Goal: Information Seeking & Learning: Find specific fact

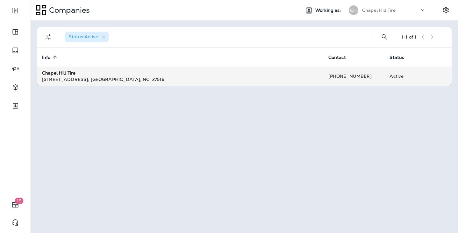
click at [64, 70] on strong "Chapel Hill Tire" at bounding box center [58, 73] width 33 height 6
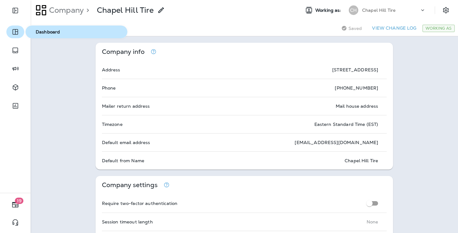
click at [18, 38] on button "button" at bounding box center [15, 32] width 18 height 13
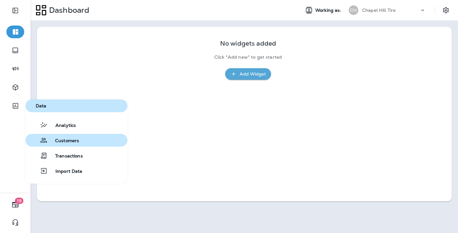
click at [79, 139] on span "Customers" at bounding box center [63, 141] width 32 height 6
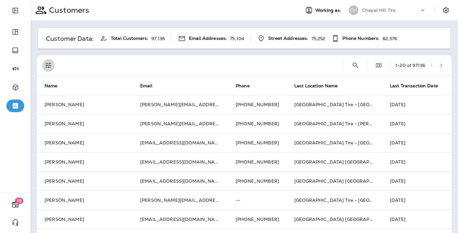
click at [45, 64] on icon "Filters" at bounding box center [49, 66] width 8 height 8
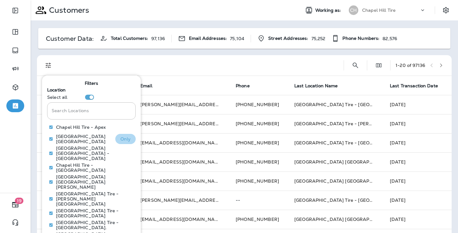
click at [128, 137] on p "Only" at bounding box center [125, 138] width 11 height 5
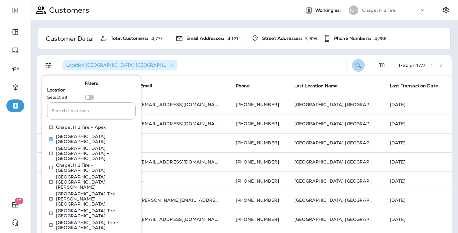
click at [357, 65] on icon "Search Customers" at bounding box center [359, 66] width 8 height 8
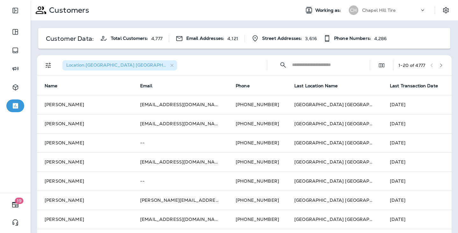
click at [314, 0] on div "Customers Working as: [GEOGRAPHIC_DATA] Tire" at bounding box center [245, 10] width 428 height 20
click at [296, 63] on input "text" at bounding box center [325, 64] width 66 height 17
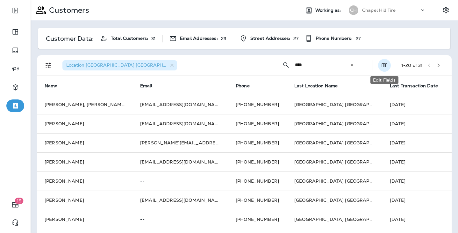
click at [389, 69] on button "Edit Fields" at bounding box center [384, 65] width 13 height 13
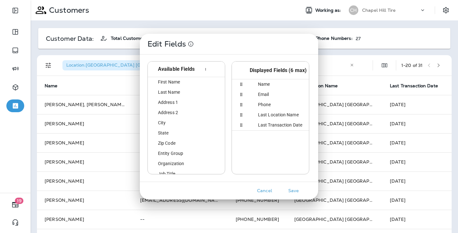
click at [390, 49] on div "Edit Fields Available Fields id First Name first_name Last Name last_name Addre…" at bounding box center [229, 116] width 458 height 233
click at [269, 189] on button "Cancel" at bounding box center [265, 191] width 24 height 10
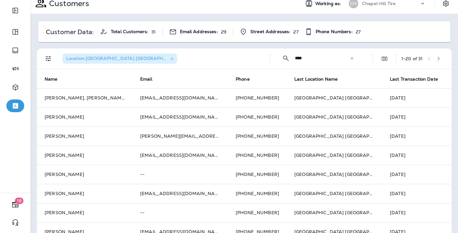
scroll to position [5, 0]
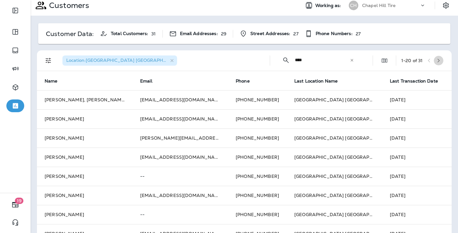
click at [440, 61] on icon "button" at bounding box center [439, 60] width 4 height 4
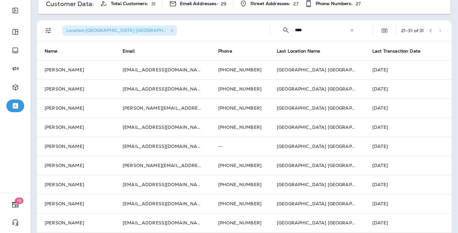
scroll to position [2, 0]
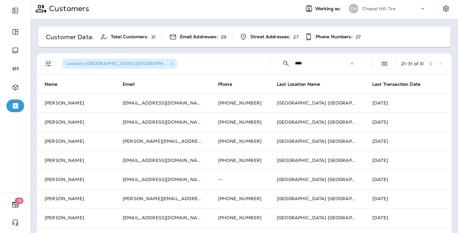
click at [431, 64] on icon "button" at bounding box center [431, 64] width 4 height 4
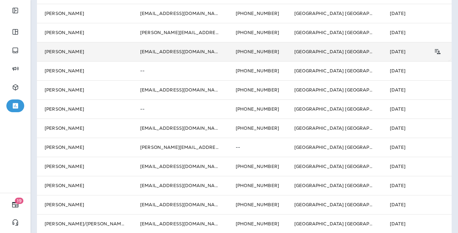
scroll to position [83, 0]
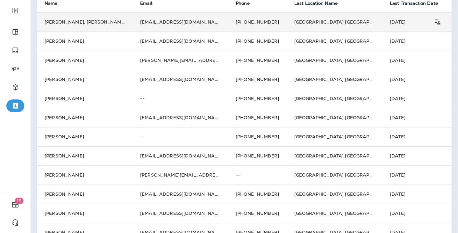
click at [384, 19] on td "[DATE]" at bounding box center [419, 21] width 72 height 19
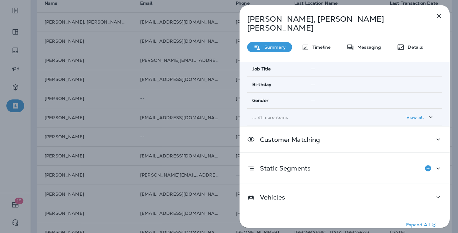
scroll to position [128, 0]
click at [437, 16] on icon "button" at bounding box center [439, 16] width 8 height 8
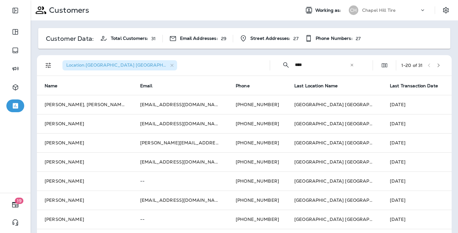
click at [302, 63] on input "***" at bounding box center [322, 64] width 55 height 17
type input "*"
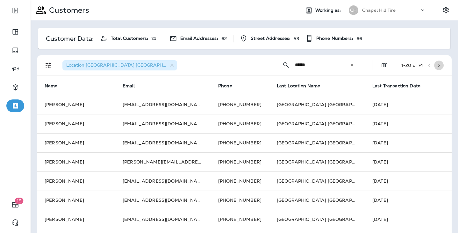
click at [441, 65] on icon "button" at bounding box center [439, 65] width 4 height 4
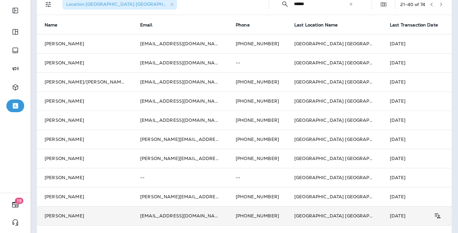
scroll to position [47, 0]
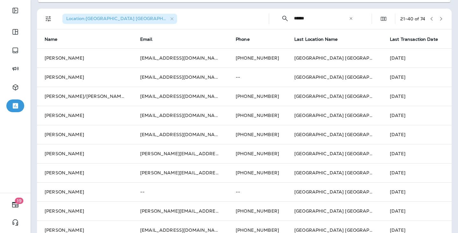
click at [300, 22] on input "*****" at bounding box center [321, 18] width 55 height 17
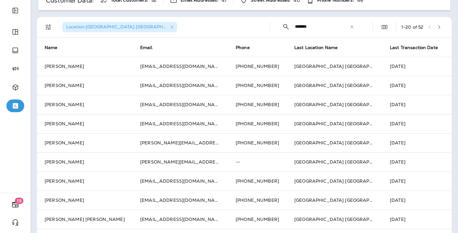
scroll to position [3, 0]
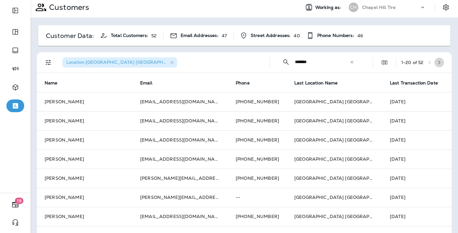
click at [441, 61] on icon "button" at bounding box center [439, 62] width 4 height 4
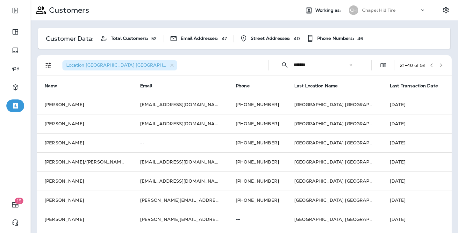
scroll to position [0, 0]
click at [296, 64] on input "******" at bounding box center [321, 64] width 55 height 17
click at [296, 65] on input "******" at bounding box center [321, 64] width 55 height 17
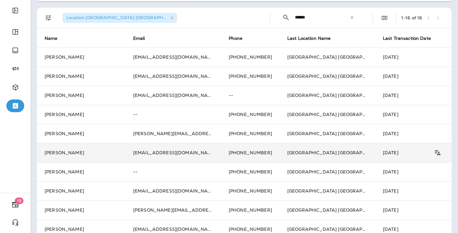
scroll to position [12, 0]
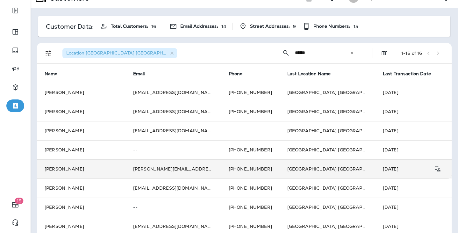
click at [375, 164] on td "[DATE]" at bounding box center [411, 168] width 72 height 19
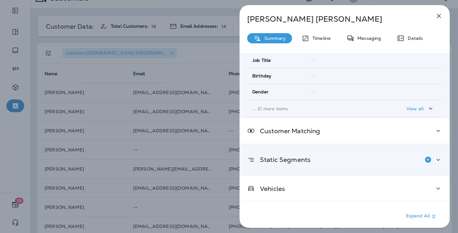
scroll to position [128, 0]
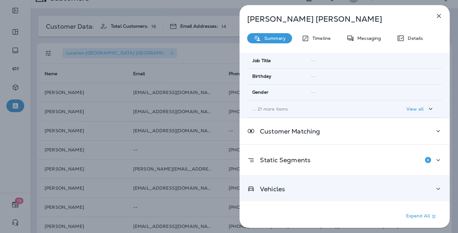
click at [375, 196] on div "Vehicles" at bounding box center [345, 189] width 210 height 26
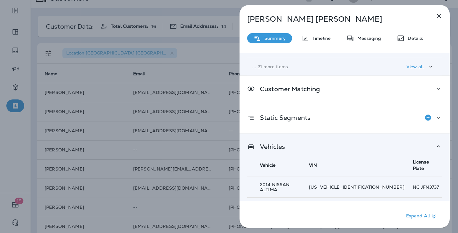
scroll to position [170, 0]
click at [418, 40] on p "Details" at bounding box center [414, 38] width 18 height 5
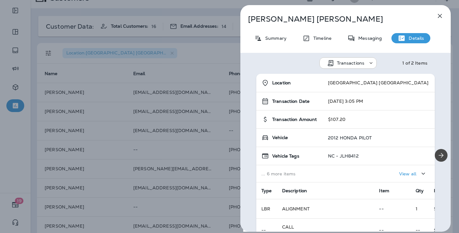
click at [436, 16] on icon "button" at bounding box center [440, 16] width 8 height 8
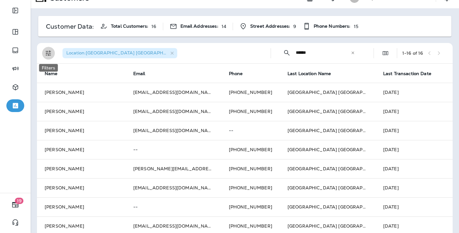
click at [54, 53] on button "Filters" at bounding box center [48, 53] width 13 height 13
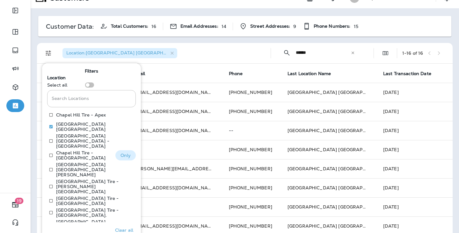
click at [126, 153] on p "Only" at bounding box center [125, 155] width 11 height 5
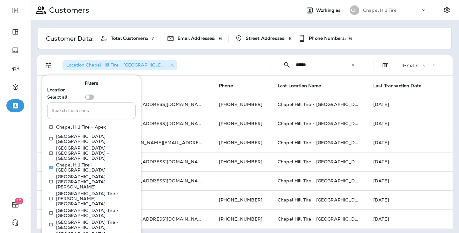
click at [183, 67] on div "Location : [GEOGRAPHIC_DATA] [GEOGRAPHIC_DATA] - [GEOGRAPHIC_DATA]" at bounding box center [163, 65] width 206 height 20
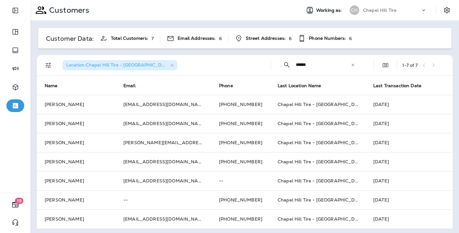
click at [306, 66] on input "****" at bounding box center [323, 64] width 55 height 17
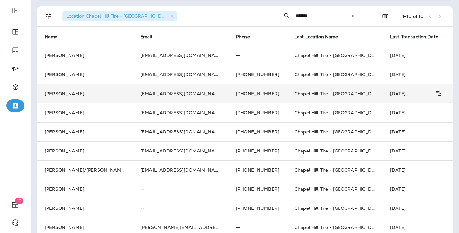
scroll to position [50, 0]
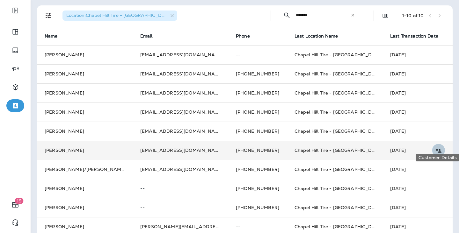
click at [440, 147] on icon "Customer Details" at bounding box center [438, 151] width 8 height 8
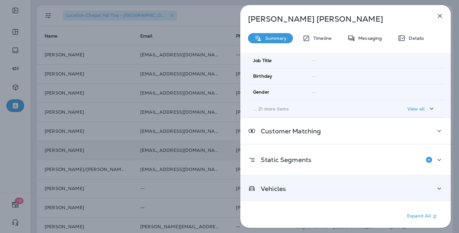
click at [353, 187] on div "Vehicles" at bounding box center [345, 189] width 195 height 8
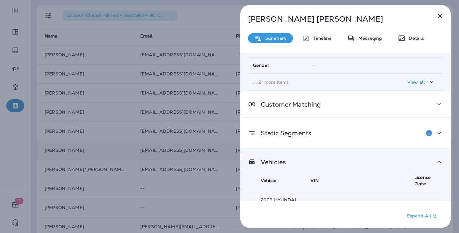
scroll to position [154, 0]
click at [442, 15] on icon "button" at bounding box center [440, 16] width 8 height 8
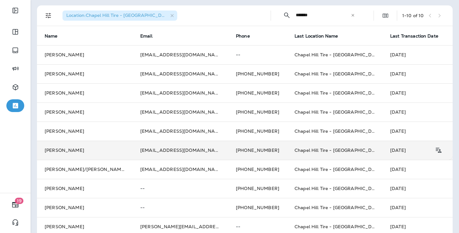
click at [309, 17] on input "******" at bounding box center [323, 15] width 55 height 17
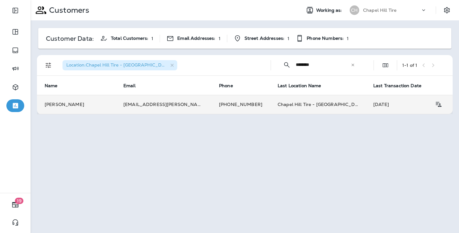
click at [366, 100] on td "[DATE]" at bounding box center [402, 104] width 72 height 19
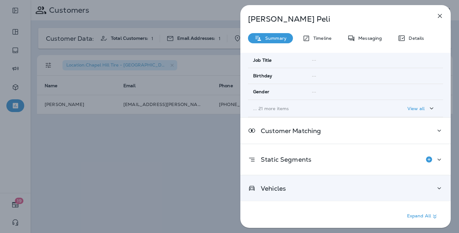
click at [417, 185] on div "Vehicles" at bounding box center [345, 189] width 195 height 8
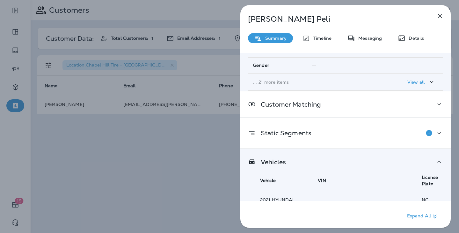
scroll to position [154, 0]
click at [444, 18] on button "button" at bounding box center [440, 16] width 13 height 13
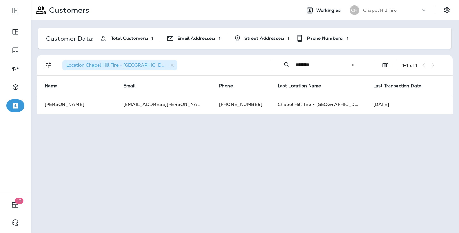
click at [303, 66] on input "********" at bounding box center [323, 64] width 55 height 17
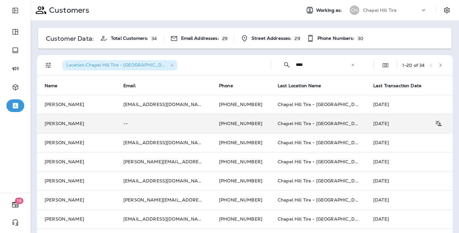
scroll to position [32, 0]
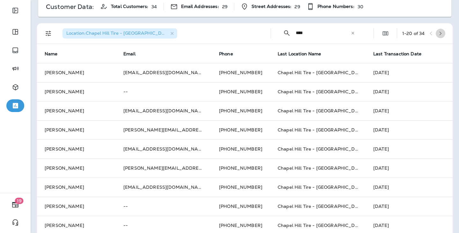
click at [442, 32] on icon "button" at bounding box center [440, 33] width 4 height 4
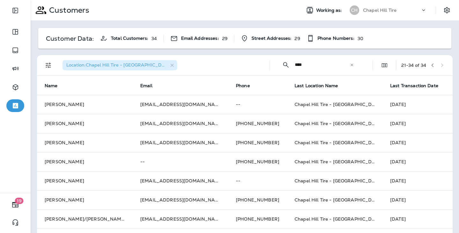
scroll to position [0, 0]
click at [432, 65] on icon "button" at bounding box center [433, 65] width 2 height 4
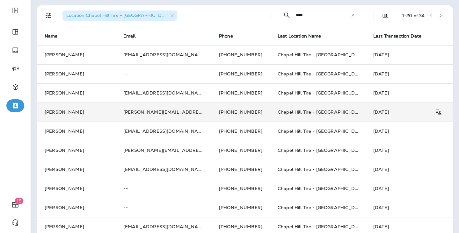
scroll to position [60, 0]
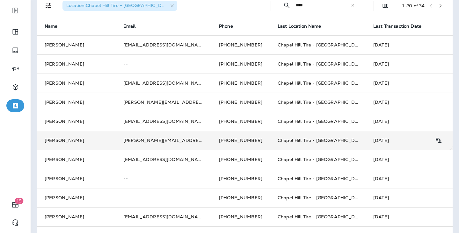
click at [382, 132] on td "[DATE]" at bounding box center [402, 140] width 72 height 19
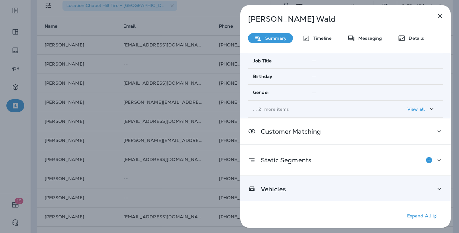
click at [420, 193] on div "Vehicles" at bounding box center [345, 189] width 210 height 26
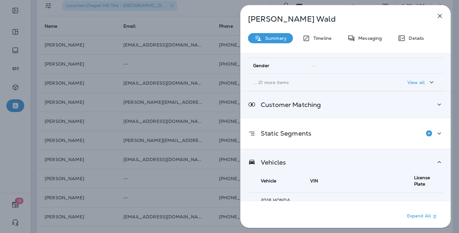
scroll to position [154, 0]
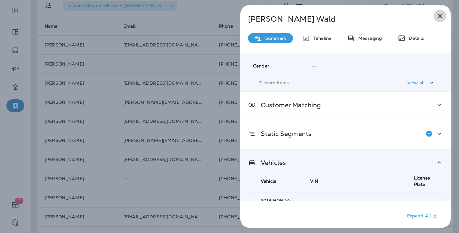
click at [438, 13] on icon "button" at bounding box center [440, 16] width 8 height 8
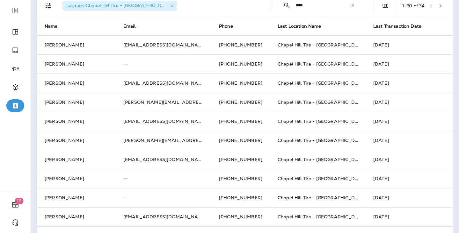
click at [306, 4] on input "****" at bounding box center [323, 5] width 55 height 17
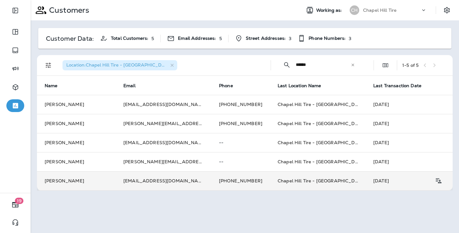
click at [366, 171] on td "[DATE]" at bounding box center [402, 180] width 72 height 19
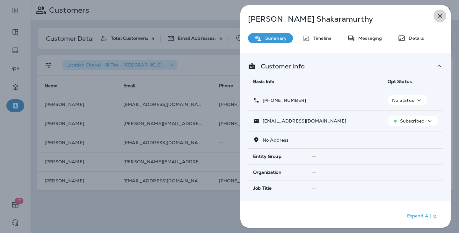
click at [444, 14] on button "button" at bounding box center [440, 16] width 13 height 13
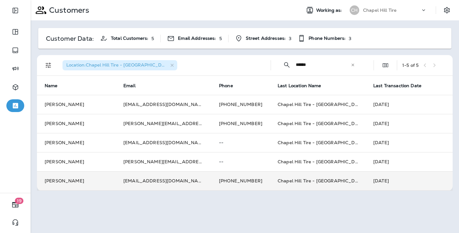
click at [387, 179] on td "[DATE]" at bounding box center [409, 180] width 87 height 19
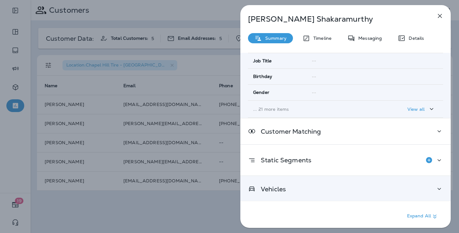
click at [415, 194] on div "Vehicles" at bounding box center [345, 189] width 210 height 26
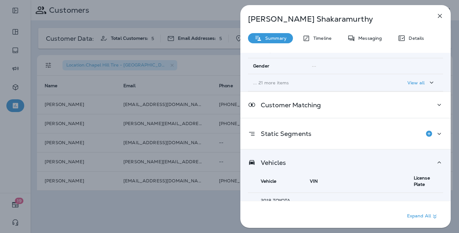
scroll to position [154, 0]
click at [443, 21] on div "[PERSON_NAME] Summary Timeline Messaging Details Customer Info Basic Info Opt S…" at bounding box center [345, 118] width 210 height 227
click at [441, 17] on icon "button" at bounding box center [440, 16] width 8 height 8
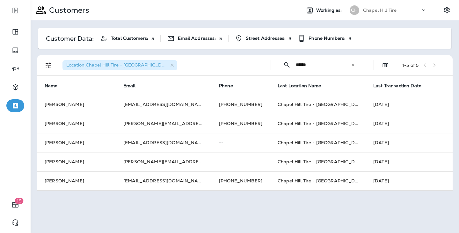
click at [301, 73] on input "*****" at bounding box center [323, 64] width 55 height 17
click at [302, 71] on input "*****" at bounding box center [323, 64] width 55 height 17
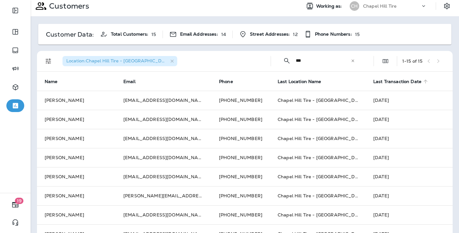
scroll to position [4, 0]
click at [312, 63] on input "***" at bounding box center [323, 61] width 55 height 17
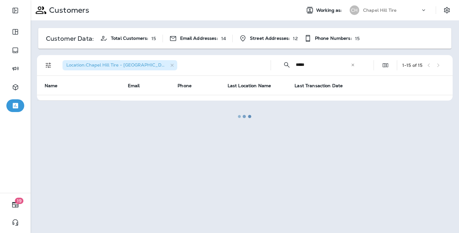
scroll to position [0, 0]
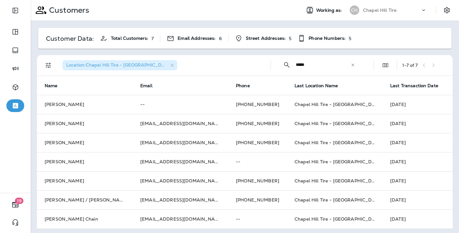
click at [320, 0] on div "Customers Working as: [GEOGRAPHIC_DATA] Tire" at bounding box center [245, 10] width 428 height 20
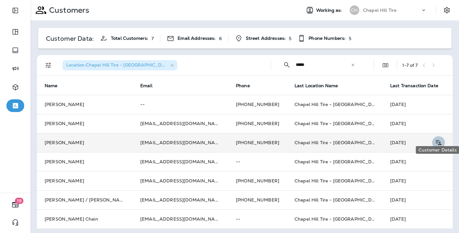
click at [435, 139] on icon "Customer Details" at bounding box center [438, 143] width 8 height 8
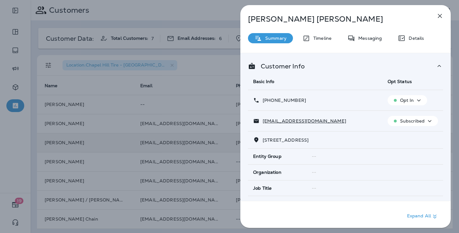
click at [444, 16] on button "button" at bounding box center [440, 16] width 13 height 13
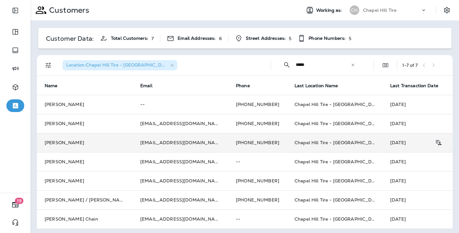
click at [306, 69] on input "****" at bounding box center [323, 64] width 55 height 17
type input "*"
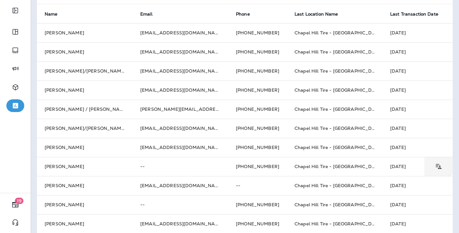
scroll to position [71, 0]
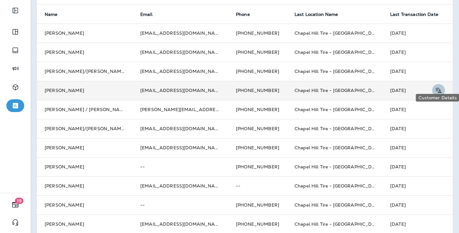
click at [440, 87] on icon "Customer Details" at bounding box center [438, 91] width 8 height 8
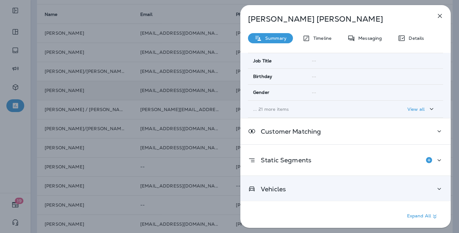
click at [421, 182] on div "Vehicles" at bounding box center [345, 189] width 210 height 26
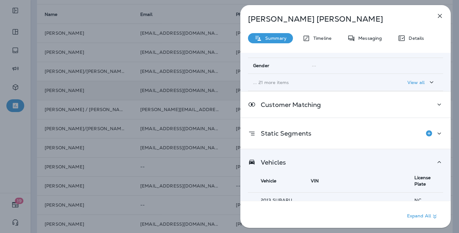
scroll to position [154, 0]
click at [444, 16] on button "button" at bounding box center [440, 16] width 13 height 13
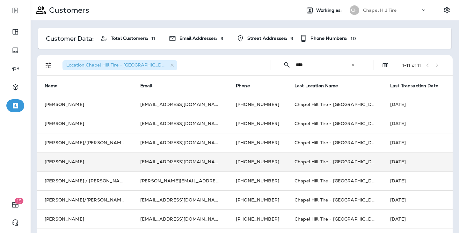
click at [295, 69] on div "​ *** ​ ​" at bounding box center [319, 64] width 86 height 17
type input "*"
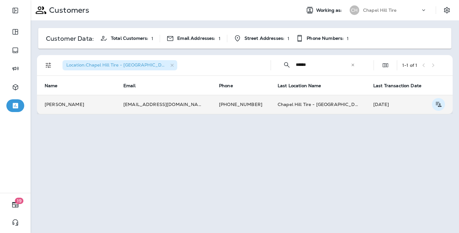
click at [443, 98] on button "Customer Details" at bounding box center [438, 104] width 13 height 13
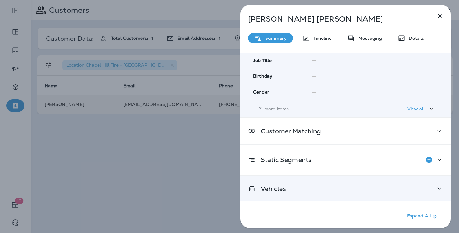
click at [390, 182] on div "Vehicles" at bounding box center [345, 189] width 210 height 26
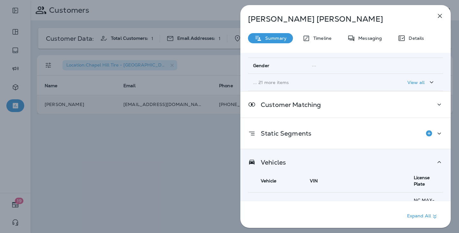
scroll to position [154, 0]
click at [440, 14] on icon "button" at bounding box center [440, 16] width 8 height 8
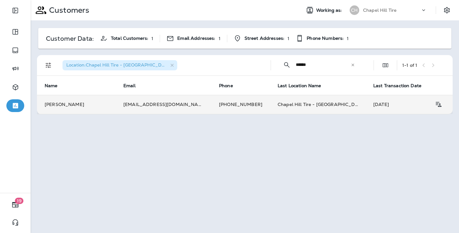
click at [309, 64] on input "******" at bounding box center [323, 64] width 55 height 17
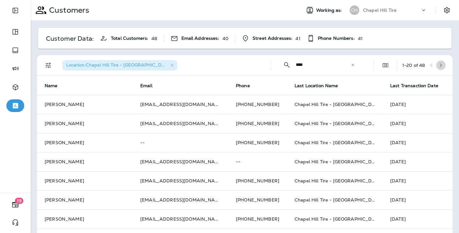
click at [441, 65] on icon "button" at bounding box center [441, 65] width 4 height 4
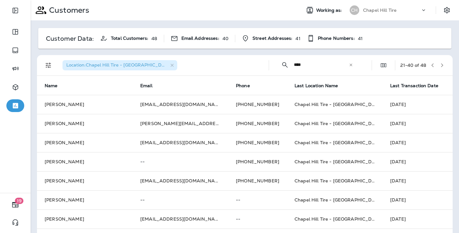
click at [441, 64] on icon "button" at bounding box center [442, 65] width 4 height 4
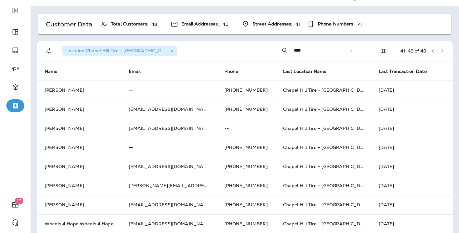
scroll to position [14, 0]
click at [433, 51] on icon "button" at bounding box center [432, 51] width 4 height 4
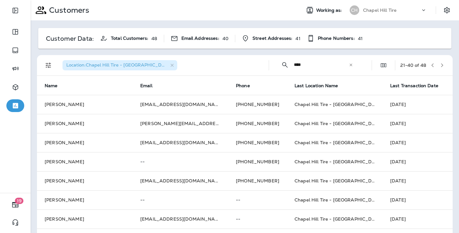
click at [434, 63] on icon "button" at bounding box center [432, 65] width 4 height 4
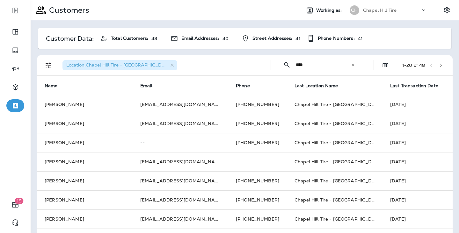
click at [438, 67] on button "button" at bounding box center [441, 66] width 10 height 10
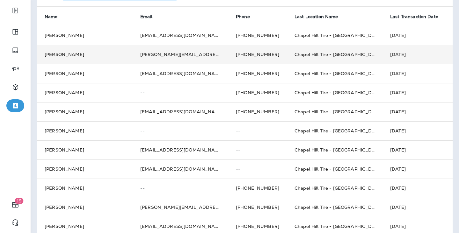
scroll to position [8, 0]
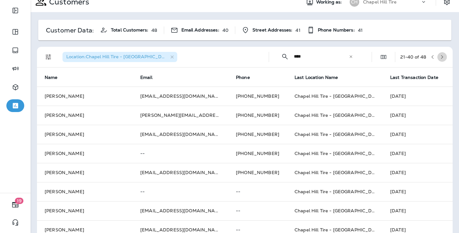
click at [441, 56] on icon "button" at bounding box center [442, 57] width 4 height 4
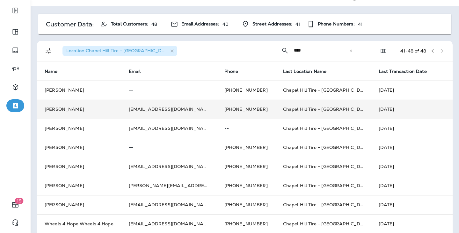
scroll to position [14, 0]
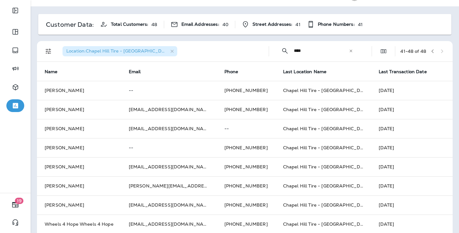
click at [433, 51] on icon "button" at bounding box center [433, 51] width 2 height 4
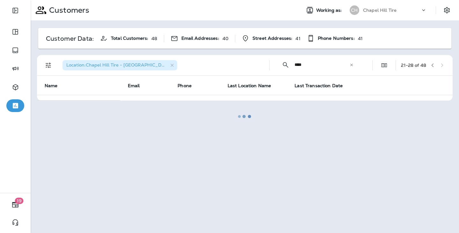
scroll to position [0, 0]
click at [433, 51] on div at bounding box center [244, 117] width 427 height 232
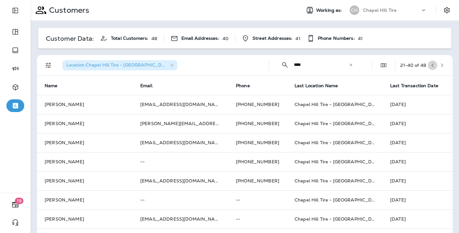
click at [431, 63] on button "button" at bounding box center [433, 66] width 10 height 10
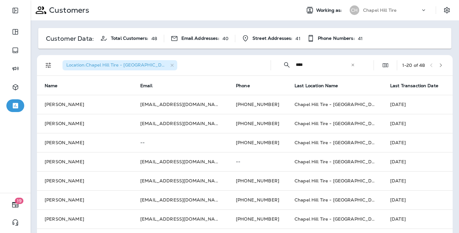
click at [298, 72] on input "***" at bounding box center [323, 64] width 55 height 17
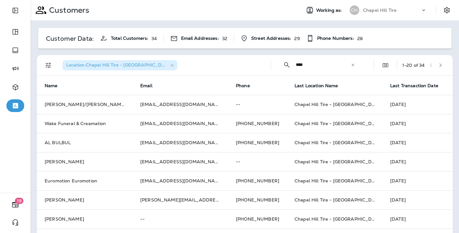
click at [445, 63] on button "button" at bounding box center [441, 66] width 10 height 10
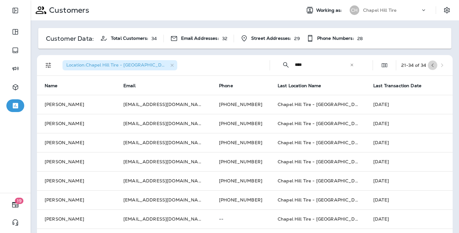
click at [434, 65] on icon "button" at bounding box center [432, 65] width 4 height 4
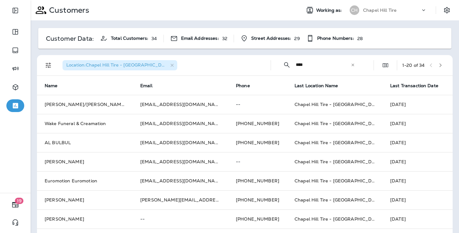
click at [294, 67] on div "​ *** ​ ​" at bounding box center [319, 64] width 86 height 17
click at [299, 67] on input "***" at bounding box center [323, 64] width 55 height 17
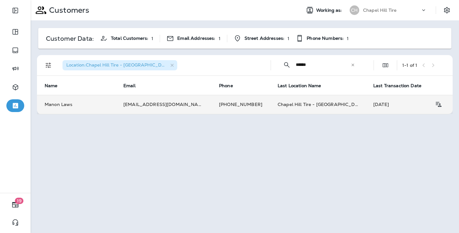
type input "*****"
click at [311, 104] on td "Chapel Hill Tire - [GEOGRAPHIC_DATA]" at bounding box center [318, 104] width 96 height 19
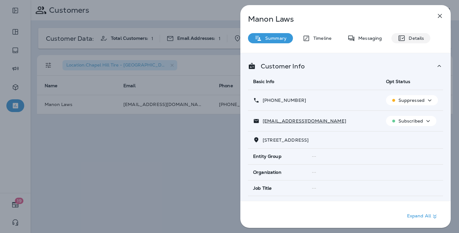
click at [411, 39] on p "Details" at bounding box center [414, 38] width 18 height 5
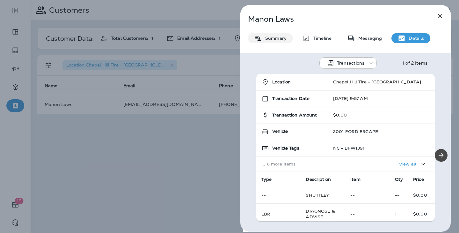
click at [282, 40] on p "Summary" at bounding box center [274, 38] width 25 height 5
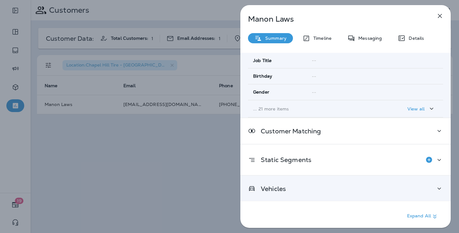
click at [426, 180] on div "Vehicles" at bounding box center [345, 189] width 210 height 26
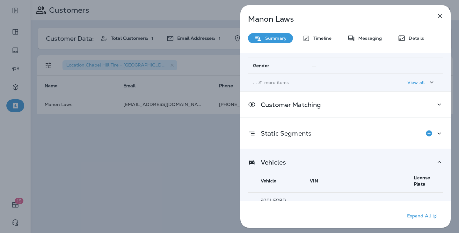
scroll to position [154, 0]
click at [441, 13] on icon "button" at bounding box center [440, 16] width 8 height 8
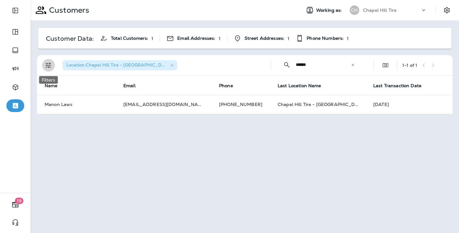
click at [47, 62] on icon "Filters" at bounding box center [49, 66] width 8 height 8
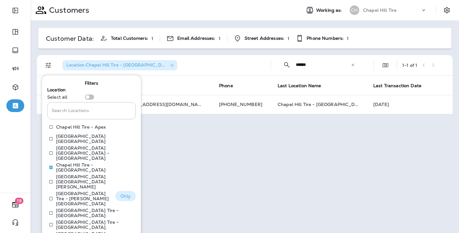
scroll to position [27, 0]
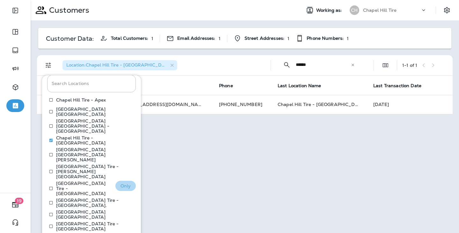
click at [132, 181] on button "Only" at bounding box center [125, 186] width 20 height 10
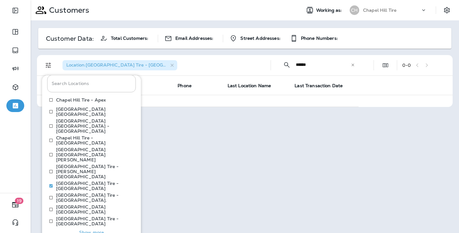
click at [225, 62] on div "Location : [GEOGRAPHIC_DATA] [GEOGRAPHIC_DATA]" at bounding box center [163, 65] width 206 height 20
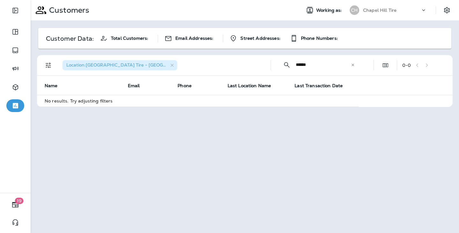
click at [302, 66] on input "*****" at bounding box center [323, 64] width 55 height 17
click at [303, 67] on input "*****" at bounding box center [323, 64] width 55 height 17
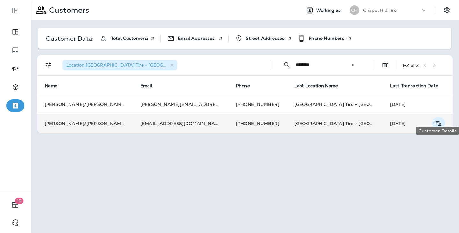
click at [441, 120] on icon "Customer Details" at bounding box center [438, 124] width 8 height 8
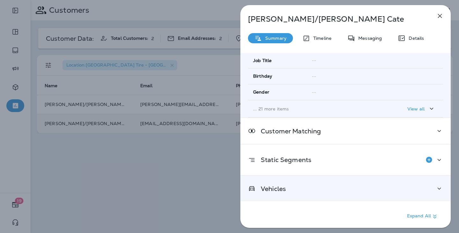
click at [405, 185] on div "Vehicles" at bounding box center [345, 189] width 195 height 8
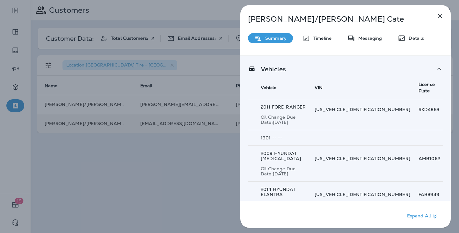
scroll to position [247, 0]
click at [414, 39] on p "Details" at bounding box center [414, 38] width 18 height 5
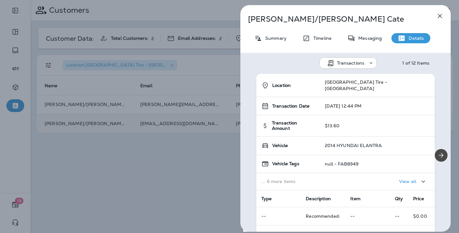
click at [440, 14] on icon "button" at bounding box center [440, 16] width 8 height 8
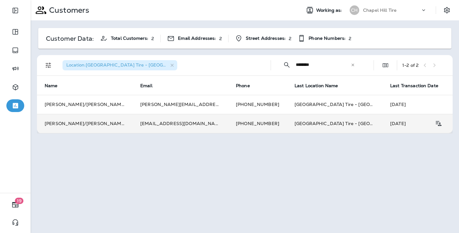
click at [295, 61] on div "​ ******** ​ ​" at bounding box center [319, 64] width 86 height 17
click at [301, 62] on input "********" at bounding box center [323, 64] width 55 height 17
click at [302, 62] on input "********" at bounding box center [323, 64] width 55 height 17
click at [301, 62] on input "**" at bounding box center [323, 64] width 55 height 17
click at [301, 63] on input "**" at bounding box center [323, 64] width 55 height 17
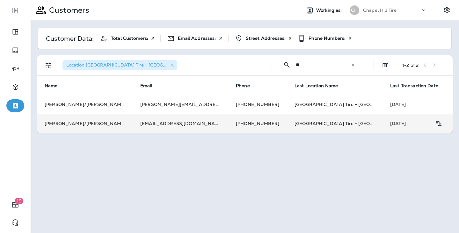
click at [301, 63] on input "**" at bounding box center [323, 64] width 55 height 17
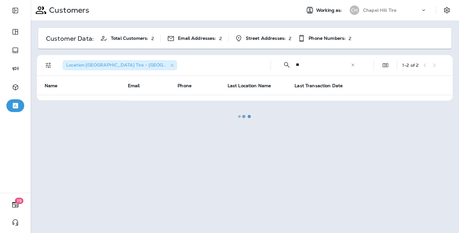
type input "*"
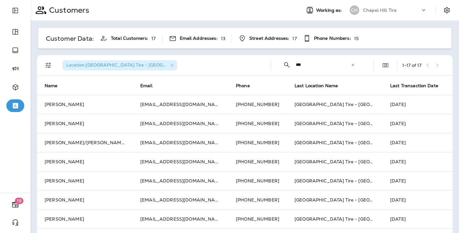
click at [296, 65] on input "***" at bounding box center [323, 64] width 55 height 17
click at [297, 65] on input "***" at bounding box center [323, 64] width 55 height 17
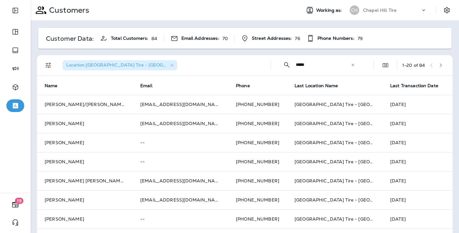
click at [441, 64] on icon "button" at bounding box center [441, 65] width 4 height 4
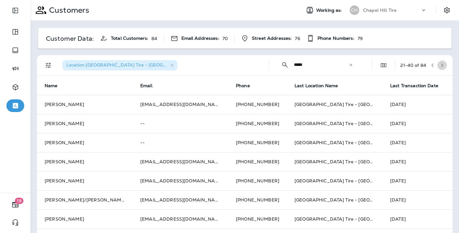
click at [443, 68] on button "button" at bounding box center [442, 66] width 10 height 10
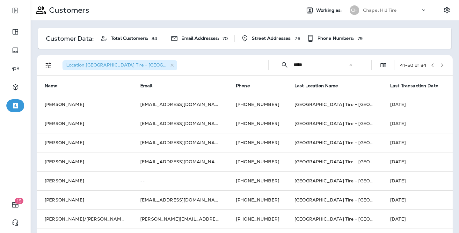
click at [443, 68] on button "button" at bounding box center [442, 66] width 10 height 10
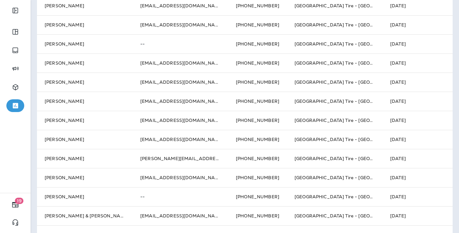
scroll to position [244, 0]
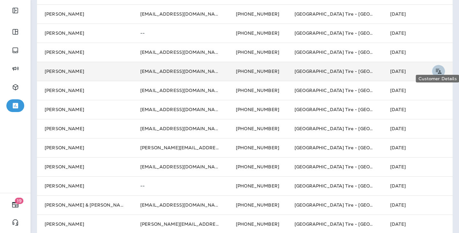
click at [443, 66] on button "Customer Details" at bounding box center [438, 71] width 13 height 13
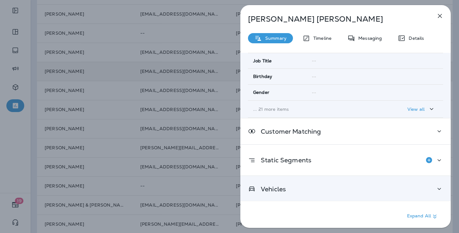
click at [388, 188] on div "Vehicles" at bounding box center [345, 189] width 195 height 8
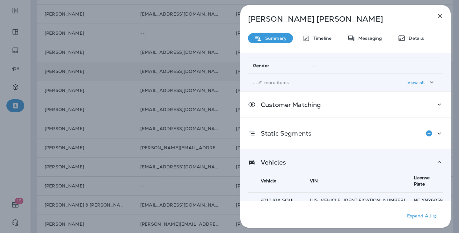
scroll to position [154, 0]
click at [439, 20] on button "button" at bounding box center [440, 16] width 13 height 13
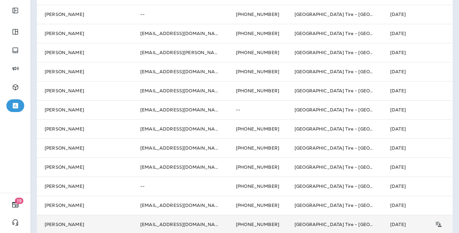
scroll to position [39, 0]
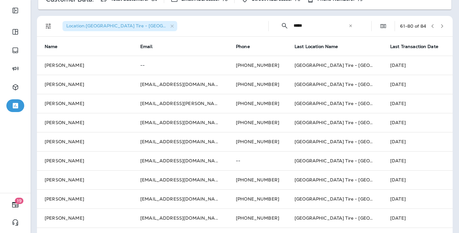
click at [443, 24] on icon "button" at bounding box center [442, 26] width 4 height 4
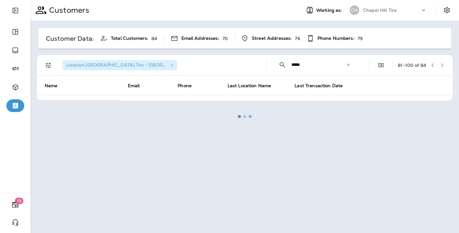
scroll to position [0, 0]
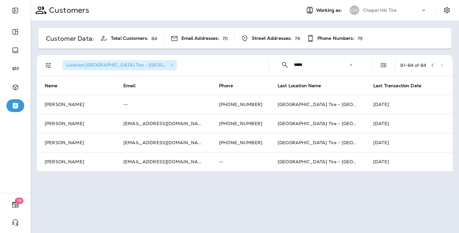
click at [315, 69] on input "****" at bounding box center [321, 64] width 55 height 17
type input "*"
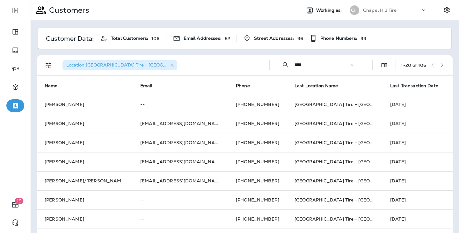
click at [276, 3] on div "Customers" at bounding box center [163, 10] width 265 height 16
click at [326, 68] on input "***" at bounding box center [322, 64] width 55 height 17
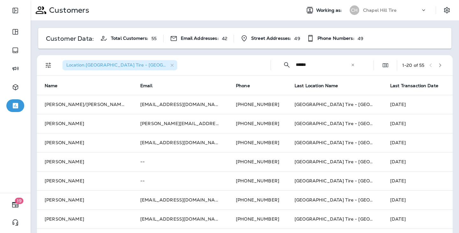
click at [445, 62] on button "button" at bounding box center [440, 66] width 10 height 10
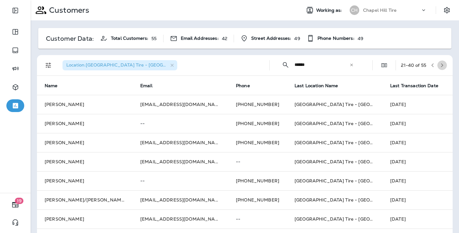
click at [442, 63] on icon "button" at bounding box center [442, 65] width 4 height 4
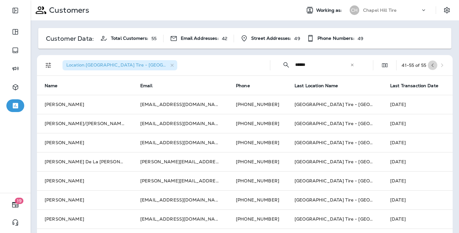
click at [432, 63] on button "button" at bounding box center [433, 66] width 10 height 10
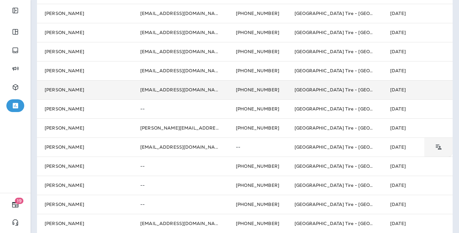
scroll to position [244, 0]
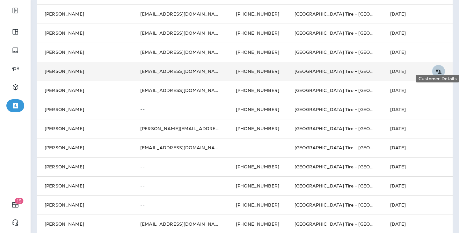
click at [435, 68] on icon "Customer Details" at bounding box center [438, 72] width 8 height 8
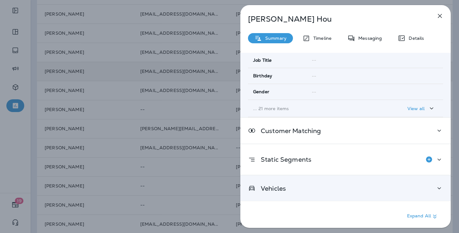
click at [414, 182] on div "Vehicles" at bounding box center [345, 189] width 210 height 26
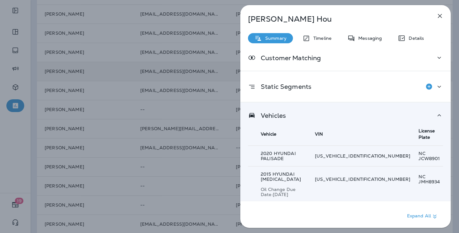
scroll to position [201, 0]
click at [414, 40] on p "Details" at bounding box center [414, 38] width 18 height 5
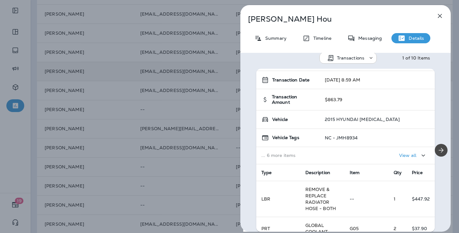
scroll to position [13, 0]
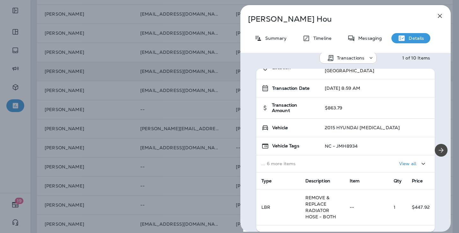
click at [443, 17] on icon "button" at bounding box center [440, 16] width 8 height 8
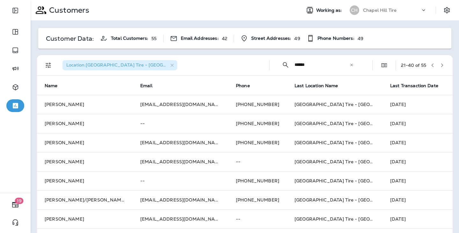
click at [298, 65] on input "******" at bounding box center [322, 64] width 55 height 17
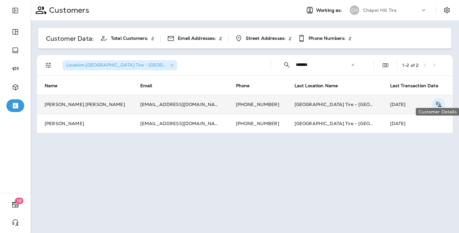
click at [440, 98] on button "Customer Details" at bounding box center [438, 104] width 13 height 13
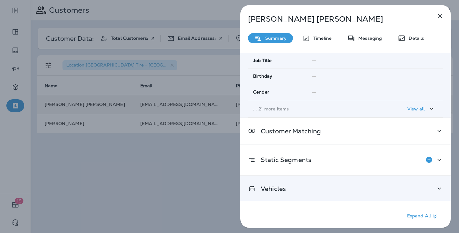
click at [411, 185] on div "Vehicles" at bounding box center [345, 189] width 195 height 8
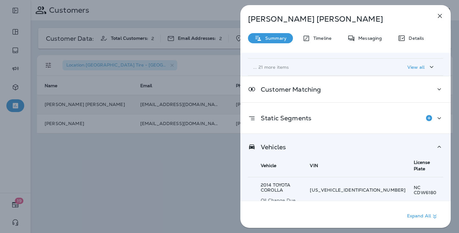
scroll to position [169, 0]
click at [435, 21] on button "button" at bounding box center [440, 16] width 13 height 13
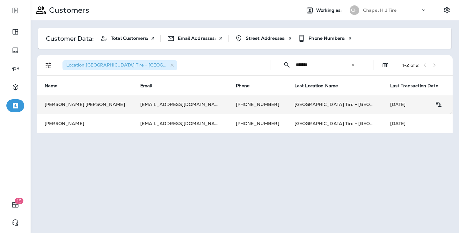
click at [315, 67] on input "*******" at bounding box center [323, 64] width 55 height 17
click at [315, 68] on input "*******" at bounding box center [323, 64] width 55 height 17
click at [315, 69] on input "*******" at bounding box center [323, 64] width 55 height 17
type input "*"
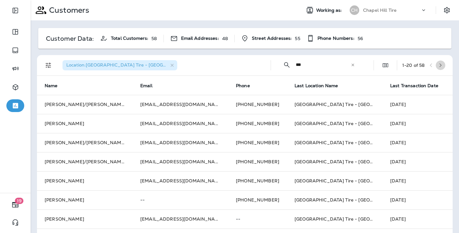
click at [441, 64] on icon "button" at bounding box center [441, 65] width 2 height 4
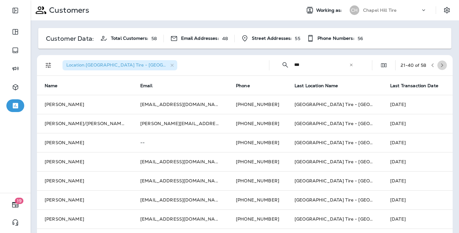
click at [445, 66] on button "button" at bounding box center [442, 66] width 10 height 10
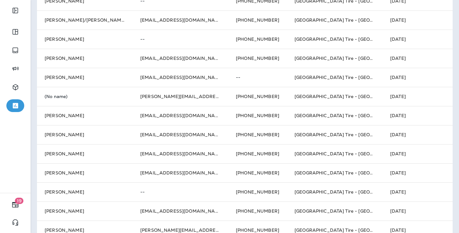
scroll to position [19, 0]
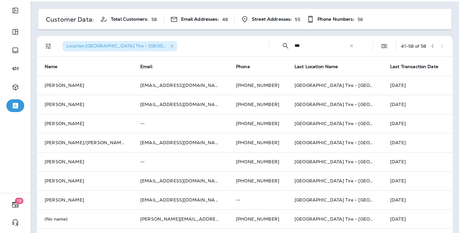
click at [432, 43] on button "button" at bounding box center [433, 46] width 10 height 10
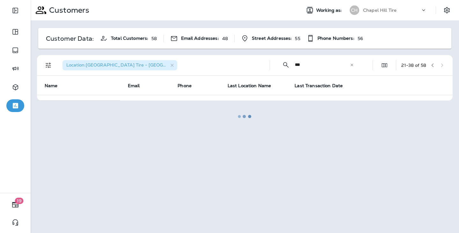
scroll to position [0, 0]
click at [432, 44] on div at bounding box center [244, 117] width 427 height 232
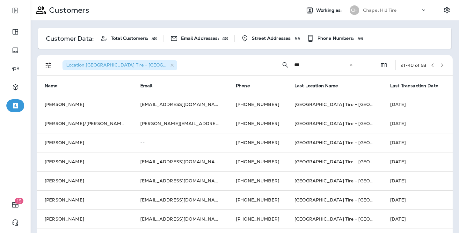
click at [306, 64] on input "***" at bounding box center [321, 64] width 55 height 17
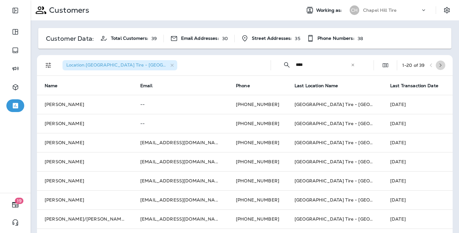
click at [441, 64] on icon "button" at bounding box center [440, 65] width 4 height 4
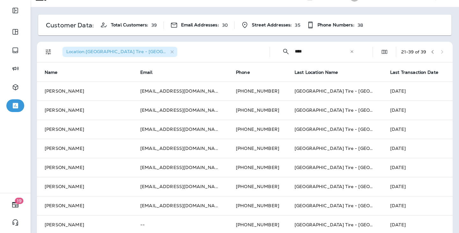
scroll to position [17, 0]
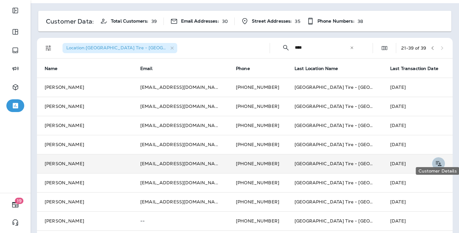
click at [435, 160] on icon "Customer Details" at bounding box center [438, 164] width 8 height 8
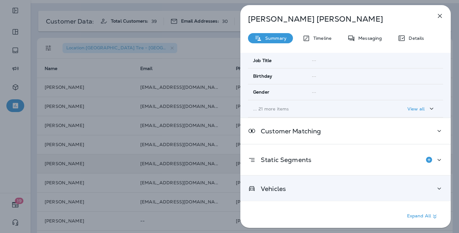
click at [399, 182] on div "Vehicles" at bounding box center [345, 189] width 210 height 26
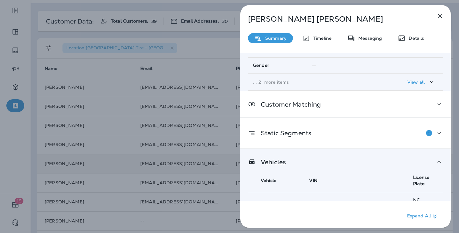
scroll to position [154, 0]
click at [442, 12] on icon "button" at bounding box center [440, 16] width 8 height 8
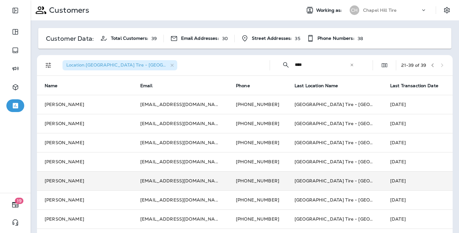
click at [300, 62] on input "***" at bounding box center [322, 64] width 55 height 17
click at [300, 63] on input "***" at bounding box center [322, 64] width 55 height 17
click at [300, 63] on input "*" at bounding box center [322, 64] width 55 height 17
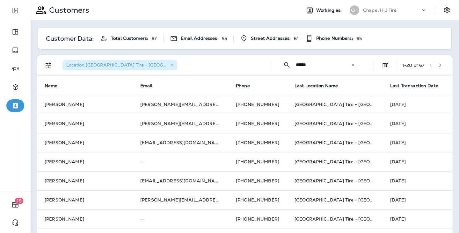
click at [331, 68] on input "*****" at bounding box center [323, 64] width 55 height 17
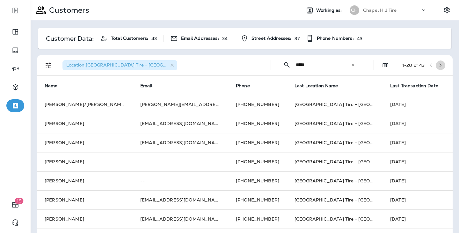
click at [442, 65] on icon "button" at bounding box center [441, 65] width 2 height 4
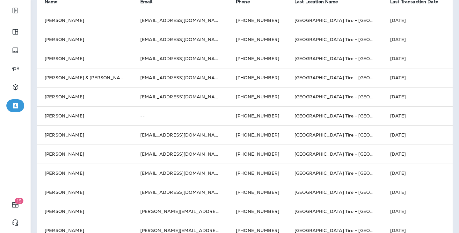
scroll to position [7, 0]
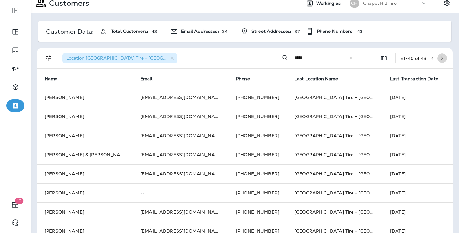
click at [442, 57] on icon "button" at bounding box center [442, 58] width 4 height 4
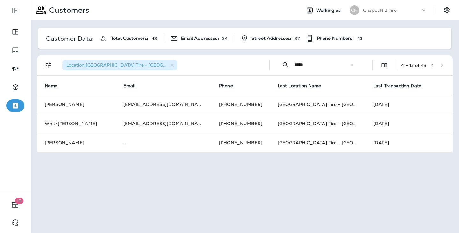
click at [430, 66] on icon "button" at bounding box center [432, 65] width 4 height 4
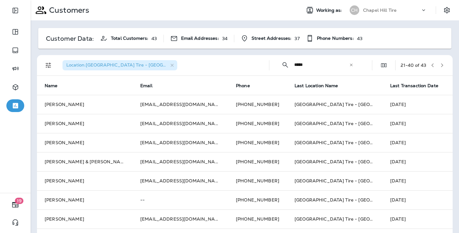
click at [431, 66] on icon "button" at bounding box center [432, 65] width 4 height 4
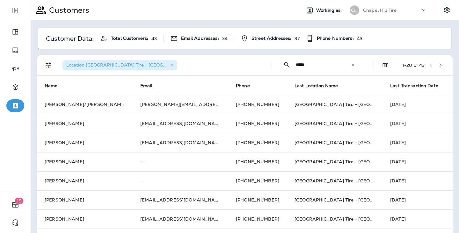
click at [305, 70] on input "****" at bounding box center [323, 64] width 55 height 17
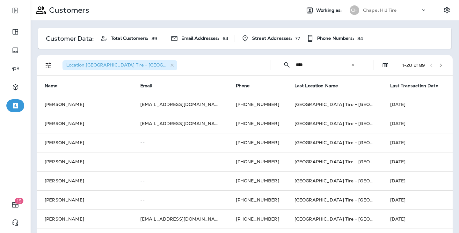
click at [308, 70] on input "***" at bounding box center [323, 64] width 55 height 17
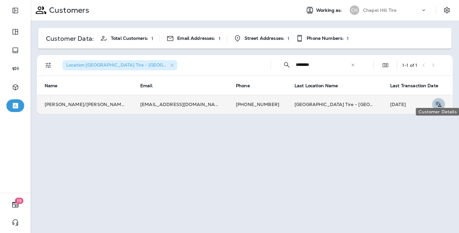
click at [435, 101] on icon "Customer Details" at bounding box center [438, 105] width 8 height 8
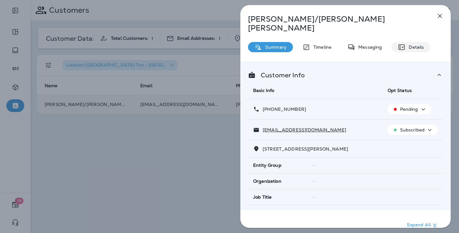
click at [411, 45] on p "Details" at bounding box center [414, 47] width 18 height 5
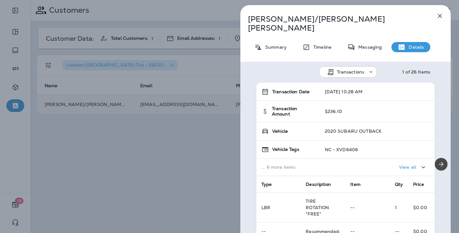
scroll to position [22, 0]
click at [443, 16] on icon "button" at bounding box center [440, 16] width 8 height 8
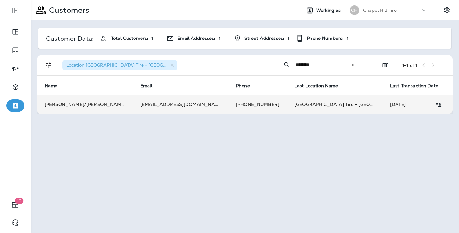
click at [317, 63] on input "********" at bounding box center [323, 64] width 55 height 17
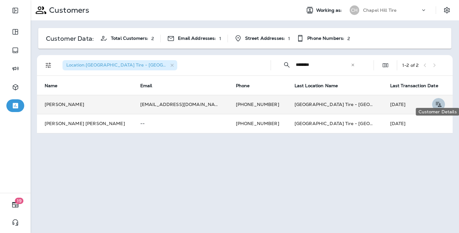
click at [435, 101] on icon "Customer Details" at bounding box center [438, 105] width 8 height 8
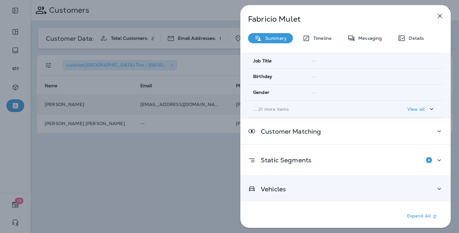
click at [390, 187] on div "Vehicles" at bounding box center [345, 189] width 195 height 8
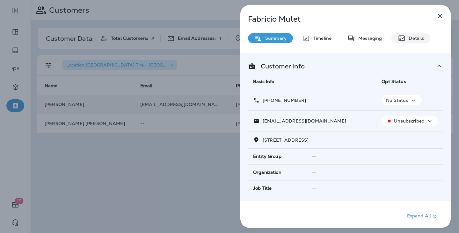
click at [416, 38] on p "Details" at bounding box center [414, 38] width 18 height 5
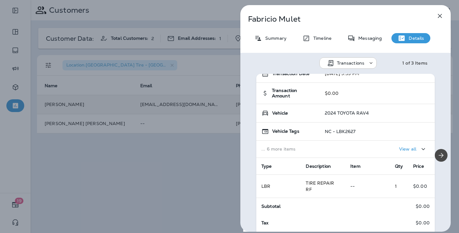
scroll to position [33, 0]
click at [440, 17] on icon "button" at bounding box center [440, 16] width 4 height 4
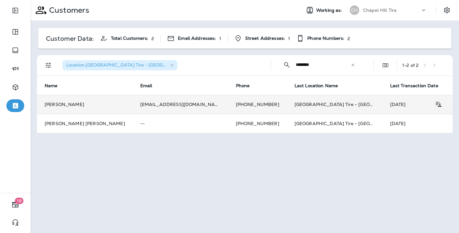
click at [332, 67] on input "********" at bounding box center [323, 64] width 55 height 17
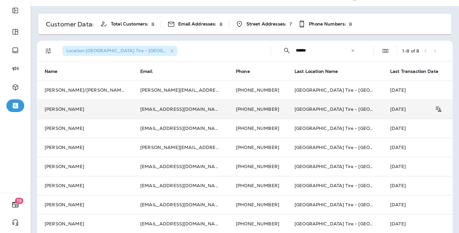
scroll to position [14, 0]
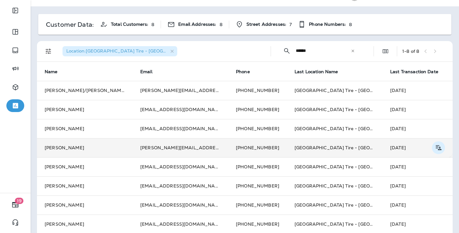
click at [440, 144] on icon "Customer Details" at bounding box center [438, 148] width 8 height 8
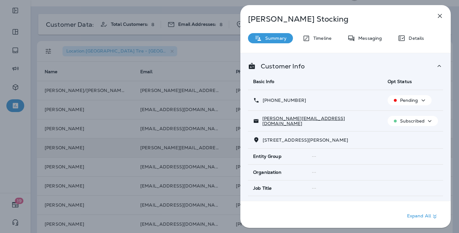
click at [419, 34] on div "Details" at bounding box center [410, 38] width 39 height 10
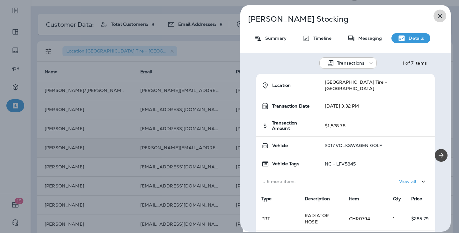
click at [442, 17] on icon "button" at bounding box center [440, 16] width 8 height 8
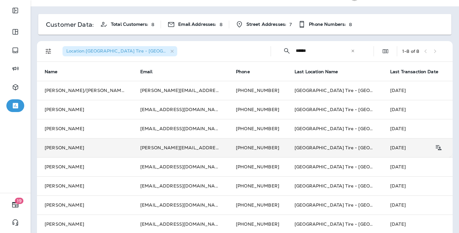
click at [302, 49] on div at bounding box center [229, 116] width 459 height 233
click at [302, 49] on input "*****" at bounding box center [323, 50] width 55 height 17
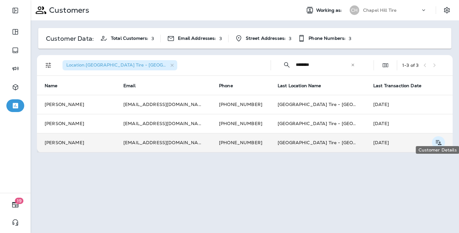
click at [438, 139] on icon "Customer Details" at bounding box center [438, 143] width 8 height 8
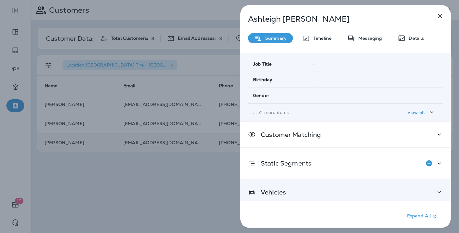
click at [370, 191] on div "Vehicles" at bounding box center [345, 192] width 195 height 8
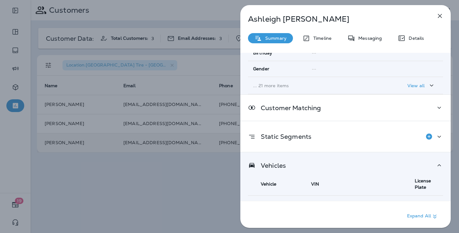
scroll to position [154, 0]
click at [442, 13] on icon "button" at bounding box center [440, 16] width 8 height 8
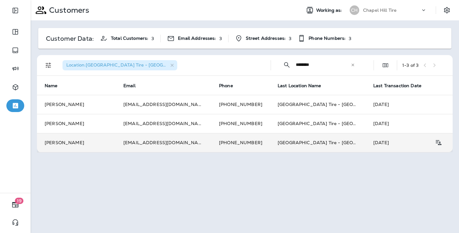
click at [298, 63] on input "********" at bounding box center [323, 64] width 55 height 17
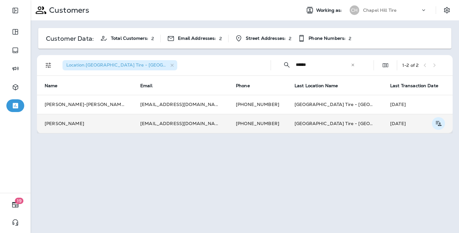
click at [434, 120] on icon "Customer Details" at bounding box center [438, 124] width 8 height 8
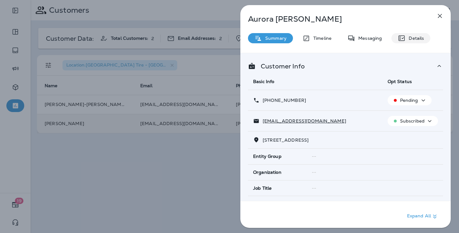
click at [405, 39] on p "Details" at bounding box center [414, 38] width 18 height 5
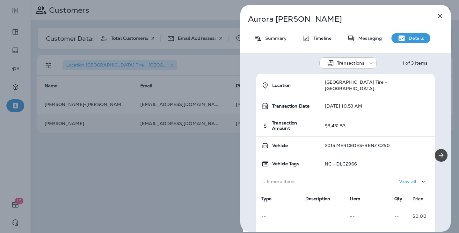
drag, startPoint x: 357, startPoint y: 138, endPoint x: 418, endPoint y: 138, distance: 60.9
click at [418, 143] on div "2015 MERCEDES-BENZ C250" at bounding box center [377, 145] width 105 height 5
drag, startPoint x: 409, startPoint y: 136, endPoint x: 381, endPoint y: 135, distance: 28.1
click at [381, 143] on p "2015 MERCEDES-BENZ C250" at bounding box center [357, 145] width 65 height 5
click at [270, 43] on div "[PERSON_NAME] Summary Timeline Messaging Details Transactions 2 of 3 Items Loca…" at bounding box center [345, 118] width 210 height 227
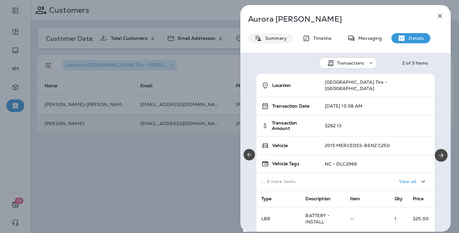
click at [274, 40] on p "Summary" at bounding box center [274, 38] width 25 height 5
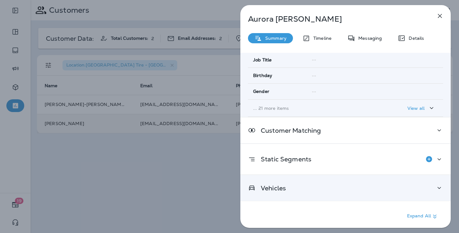
click at [323, 185] on div "Vehicles" at bounding box center [345, 188] width 195 height 8
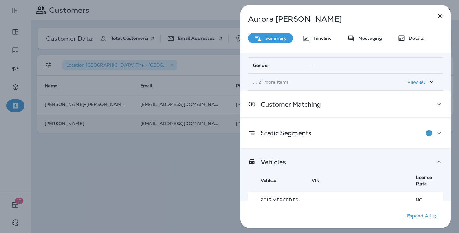
scroll to position [154, 0]
copy p "ERCEDES-BENZ C250"
drag, startPoint x: 276, startPoint y: 191, endPoint x: 324, endPoint y: 193, distance: 47.2
click at [303, 198] on p "2015 MERCEDES-BENZ C250" at bounding box center [282, 203] width 43 height 10
click at [443, 18] on icon "button" at bounding box center [440, 16] width 8 height 8
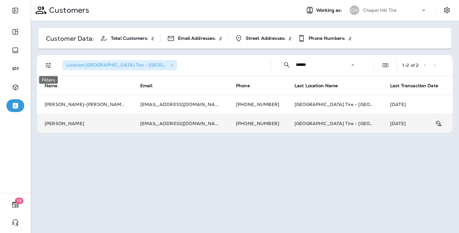
click at [47, 64] on icon "Filters" at bounding box center [49, 66] width 8 height 8
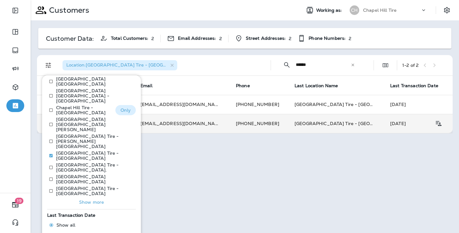
scroll to position [58, 0]
click at [129, 174] on button "Only" at bounding box center [125, 179] width 20 height 10
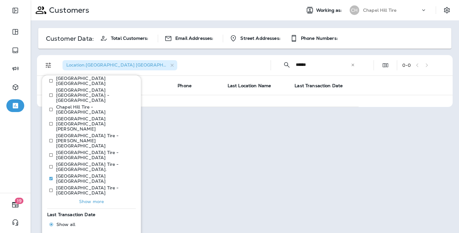
click at [215, 73] on div "Location : [GEOGRAPHIC_DATA] [GEOGRAPHIC_DATA]" at bounding box center [163, 65] width 206 height 20
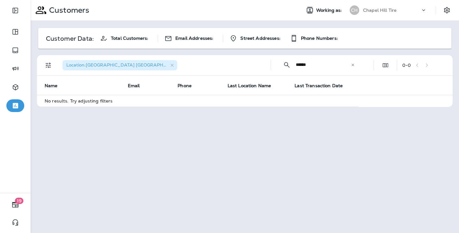
click at [312, 64] on input "******" at bounding box center [323, 64] width 55 height 17
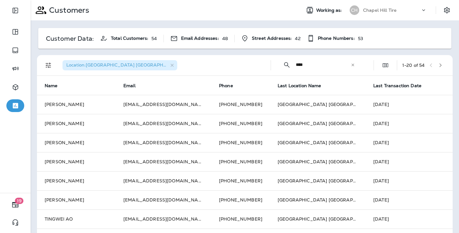
click at [445, 64] on button "button" at bounding box center [441, 66] width 10 height 10
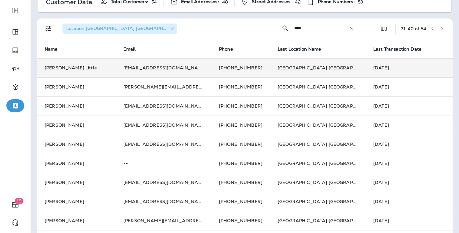
scroll to position [4, 0]
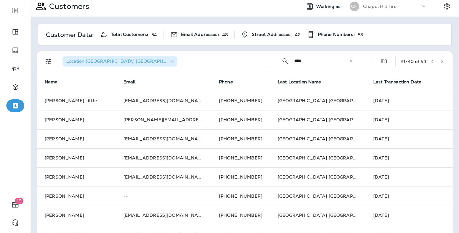
click at [442, 60] on icon "button" at bounding box center [442, 61] width 4 height 4
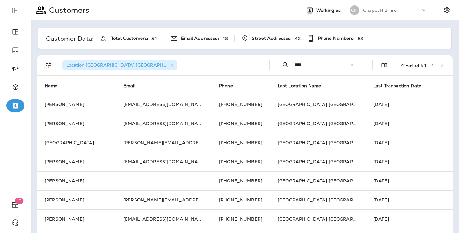
scroll to position [0, 0]
click at [429, 63] on button "button" at bounding box center [433, 66] width 10 height 10
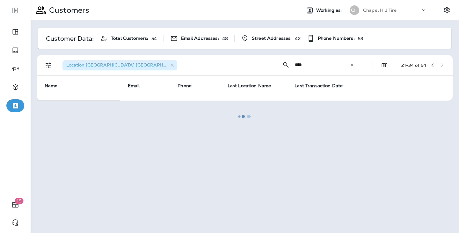
click at [429, 63] on div at bounding box center [244, 117] width 427 height 232
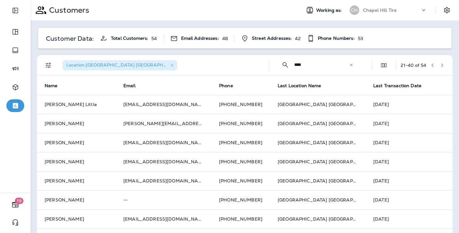
click at [322, 65] on input "***" at bounding box center [321, 64] width 55 height 17
type input "*"
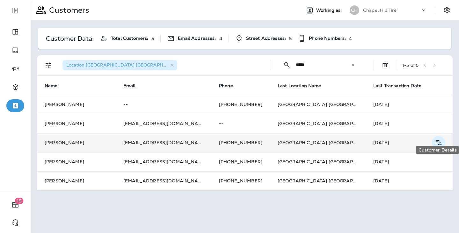
click at [434, 136] on button "Customer Details" at bounding box center [438, 142] width 13 height 13
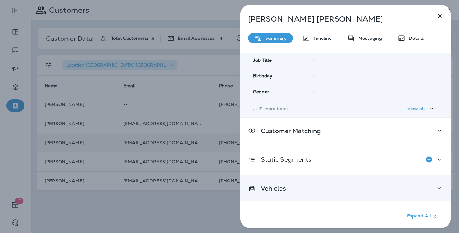
click at [373, 182] on div "Vehicles" at bounding box center [345, 189] width 210 height 26
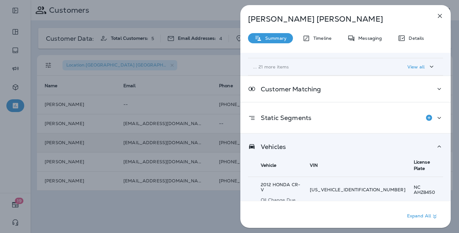
scroll to position [170, 0]
click at [437, 16] on icon "button" at bounding box center [440, 16] width 8 height 8
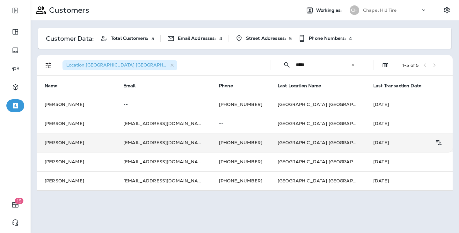
click at [307, 69] on input "****" at bounding box center [323, 64] width 55 height 17
paste input "***"
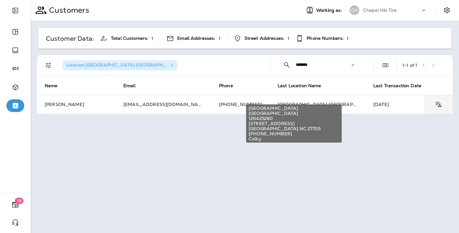
drag, startPoint x: 313, startPoint y: 99, endPoint x: 315, endPoint y: 103, distance: 4.3
click at [315, 103] on div "[GEOGRAPHIC_DATA] [GEOGRAPHIC_DATA][STREET_ADDRESS] [PHONE_NUMBER] [GEOGRAPHIC_…" at bounding box center [293, 121] width 97 height 43
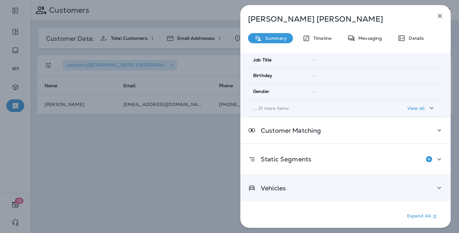
click at [418, 191] on div "Vehicles" at bounding box center [345, 188] width 210 height 26
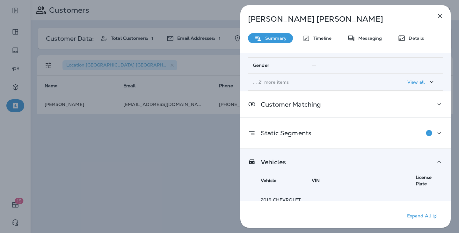
scroll to position [154, 0]
drag, startPoint x: 274, startPoint y: 193, endPoint x: 324, endPoint y: 193, distance: 50.7
click at [303, 198] on p "2016 CHEVROLET CRUZE" at bounding box center [282, 203] width 43 height 10
copy p "HEVROLET CRUZE"
click at [447, 12] on div "[PERSON_NAME] Summary Timeline Messaging Details Customer Info Basic Info Opt S…" at bounding box center [345, 118] width 210 height 227
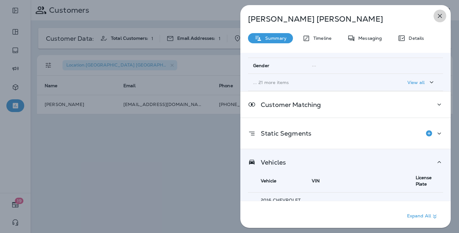
click at [442, 14] on icon "button" at bounding box center [440, 16] width 8 height 8
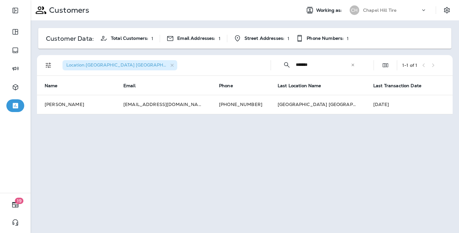
click at [309, 65] on input "*******" at bounding box center [323, 64] width 55 height 17
paste input "text"
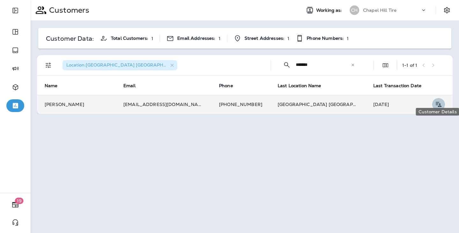
click at [438, 101] on icon "Customer Details" at bounding box center [438, 105] width 8 height 8
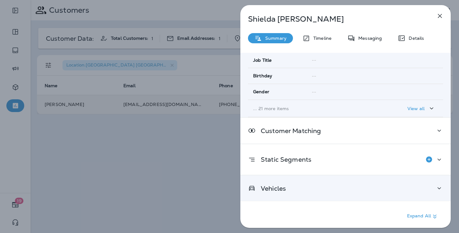
click at [344, 186] on div "Vehicles" at bounding box center [345, 189] width 195 height 8
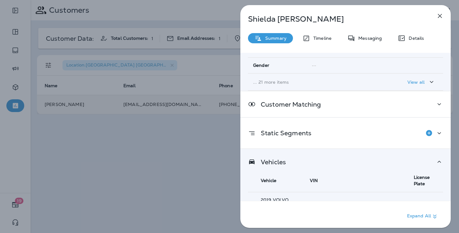
scroll to position [154, 0]
drag, startPoint x: 273, startPoint y: 191, endPoint x: 308, endPoint y: 192, distance: 35.1
click at [302, 198] on p "2019 VOLVO XC90" at bounding box center [281, 203] width 41 height 10
copy p "VOLVO XC90"
click at [212, 2] on div "[PERSON_NAME] Summary Timeline Messaging Details Customer Info Basic Info Opt S…" at bounding box center [229, 116] width 459 height 233
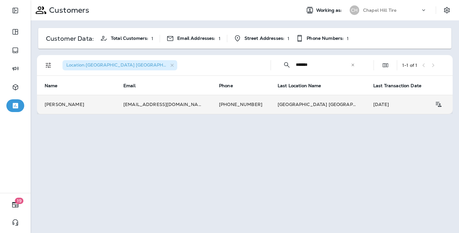
click at [321, 65] on input "*******" at bounding box center [323, 64] width 55 height 17
paste input "text"
click at [438, 102] on icon "Customer Details" at bounding box center [439, 104] width 6 height 5
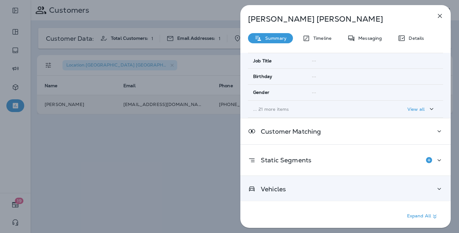
click at [367, 185] on div "Vehicles" at bounding box center [345, 189] width 195 height 8
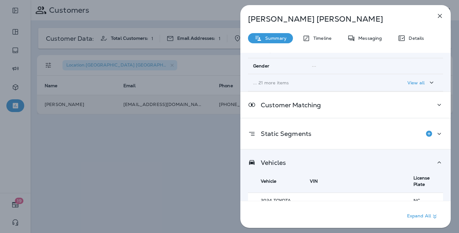
scroll to position [154, 0]
drag, startPoint x: 274, startPoint y: 193, endPoint x: 306, endPoint y: 194, distance: 31.9
click at [302, 198] on p "2024 TOYOTA CAMRY" at bounding box center [281, 203] width 41 height 10
copy p "TOYOTA CAMR"
click at [441, 14] on icon "button" at bounding box center [440, 16] width 8 height 8
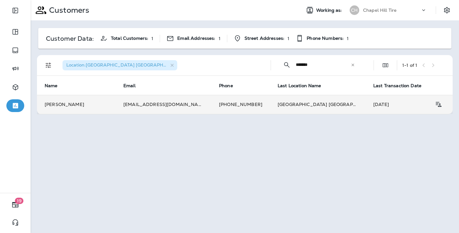
click at [304, 71] on input "*******" at bounding box center [323, 64] width 55 height 17
click at [304, 70] on input "*******" at bounding box center [323, 64] width 55 height 17
paste input "text"
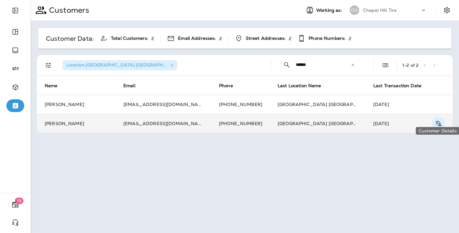
type input "******"
click at [437, 120] on icon "Customer Details" at bounding box center [438, 124] width 8 height 8
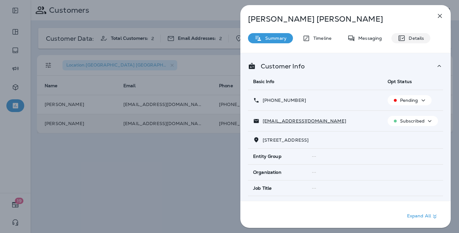
click at [419, 40] on p "Details" at bounding box center [414, 38] width 18 height 5
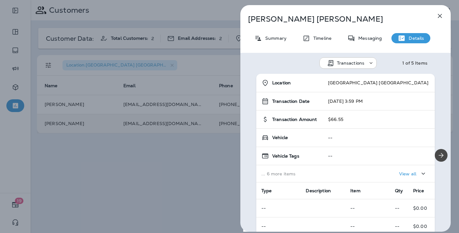
click at [283, 44] on div "[PERSON_NAME] Summary Timeline Messaging Details Transactions 1 of 5 Items Loca…" at bounding box center [345, 118] width 210 height 227
click at [281, 42] on div "Summary" at bounding box center [270, 38] width 45 height 10
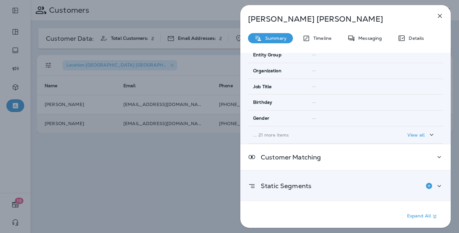
scroll to position [101, 0]
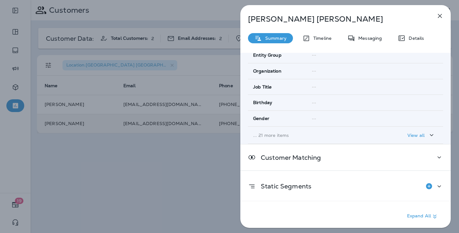
drag, startPoint x: 427, startPoint y: 188, endPoint x: 358, endPoint y: 136, distance: 86.1
click at [356, 135] on div "Customer Info Basic Info Opt Status [PHONE_NUMBER] Pending [EMAIL_ADDRESS][DOMA…" at bounding box center [345, 127] width 210 height 148
click at [443, 15] on icon "button" at bounding box center [440, 16] width 8 height 8
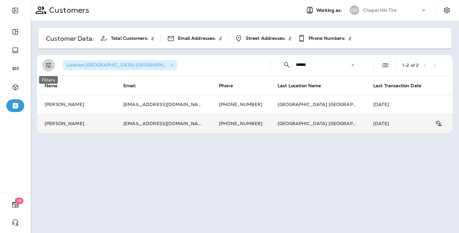
click at [45, 64] on icon "Filters" at bounding box center [49, 66] width 8 height 8
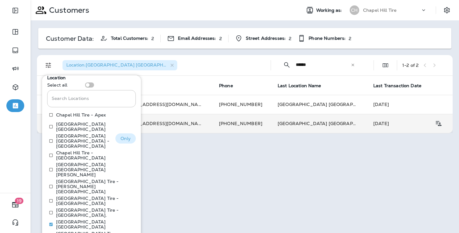
scroll to position [16, 0]
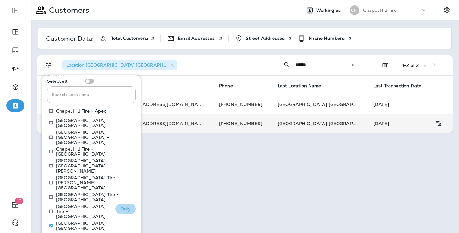
click at [125, 207] on p "Only" at bounding box center [125, 209] width 11 height 5
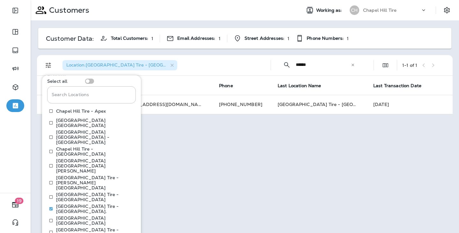
click at [196, 74] on div "Location : [GEOGRAPHIC_DATA] [GEOGRAPHIC_DATA] - [GEOGRAPHIC_DATA]." at bounding box center [163, 65] width 206 height 20
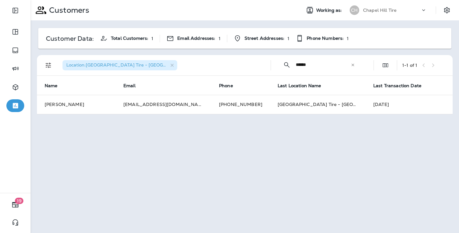
click at [306, 65] on input "******" at bounding box center [323, 64] width 55 height 17
click at [306, 64] on input "******" at bounding box center [323, 64] width 55 height 17
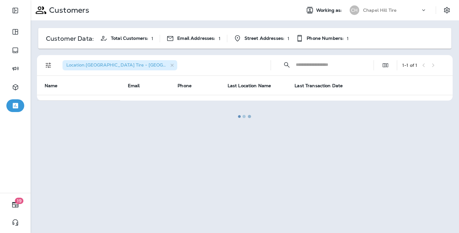
click at [240, 57] on div at bounding box center [244, 117] width 427 height 232
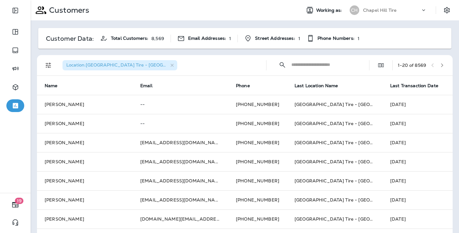
click at [321, 63] on input "text" at bounding box center [324, 64] width 66 height 17
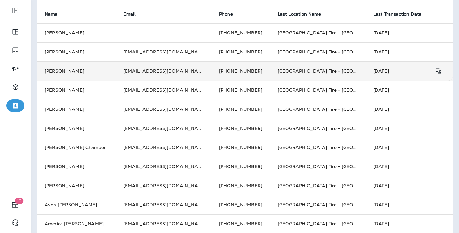
scroll to position [71, 0]
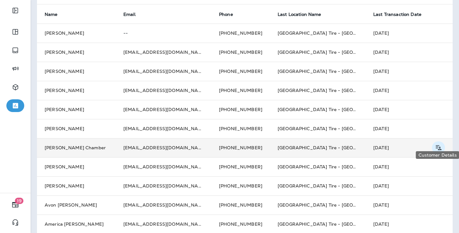
click at [440, 144] on icon "Customer Details" at bounding box center [438, 148] width 8 height 8
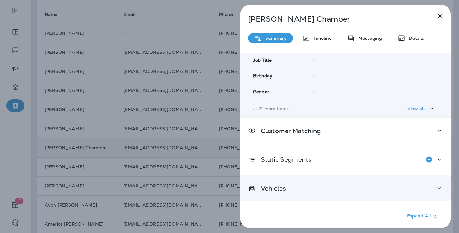
click at [401, 187] on div "Vehicles" at bounding box center [345, 189] width 195 height 8
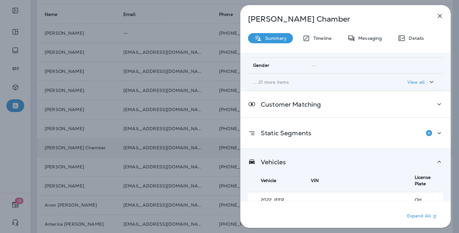
scroll to position [154, 0]
drag, startPoint x: 273, startPoint y: 192, endPoint x: 306, endPoint y: 193, distance: 33.2
click at [303, 198] on p "2022 JEEP COMPASS" at bounding box center [282, 203] width 42 height 10
copy p "JEEP COMPAS"
click at [442, 17] on icon "button" at bounding box center [440, 16] width 8 height 8
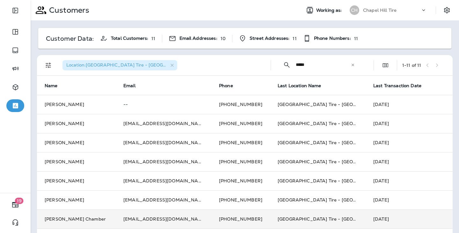
click at [308, 66] on input "*****" at bounding box center [323, 64] width 55 height 17
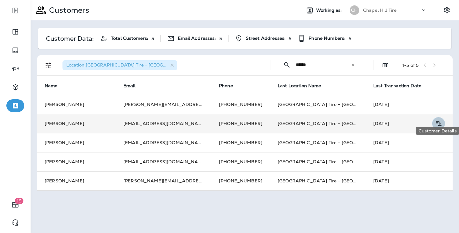
click at [439, 117] on button "Customer Details" at bounding box center [438, 123] width 13 height 13
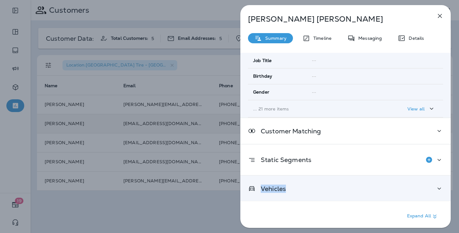
click at [327, 182] on div "Vehicles" at bounding box center [345, 189] width 210 height 26
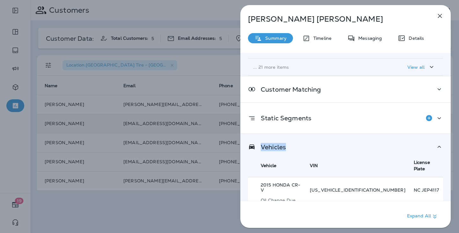
scroll to position [170, 0]
drag, startPoint x: 272, startPoint y: 177, endPoint x: 313, endPoint y: 178, distance: 40.8
click at [302, 183] on p "2015 HONDA CR-V" at bounding box center [281, 188] width 41 height 10
copy p "HONDA CR-V"
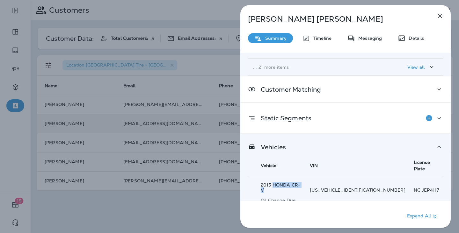
click at [444, 16] on button "button" at bounding box center [440, 16] width 13 height 13
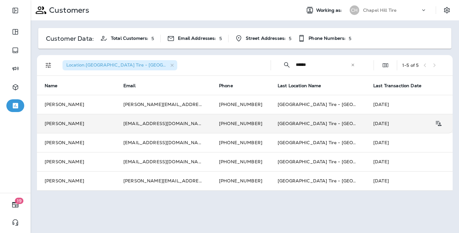
click at [313, 66] on input "******" at bounding box center [323, 64] width 55 height 17
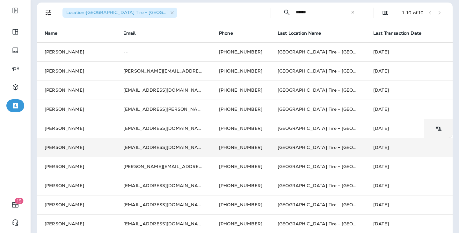
scroll to position [52, 0]
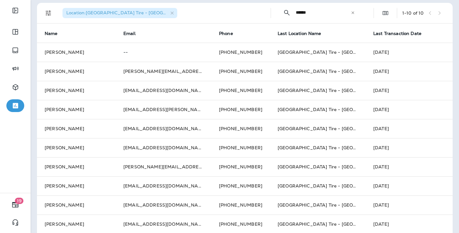
click at [315, 13] on input "******" at bounding box center [323, 12] width 55 height 17
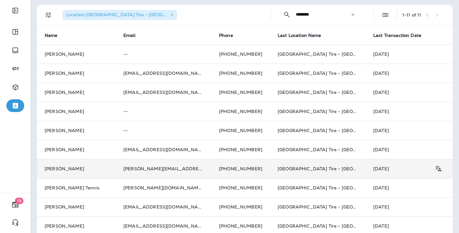
scroll to position [49, 0]
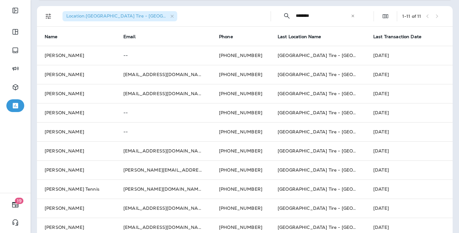
click at [315, 18] on input "*******" at bounding box center [323, 15] width 55 height 17
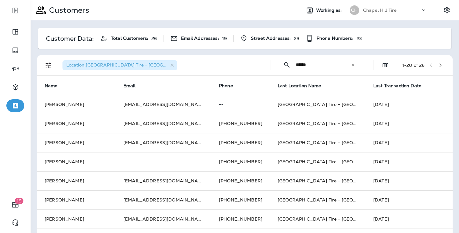
scroll to position [0, 0]
click at [445, 64] on button "button" at bounding box center [441, 66] width 10 height 10
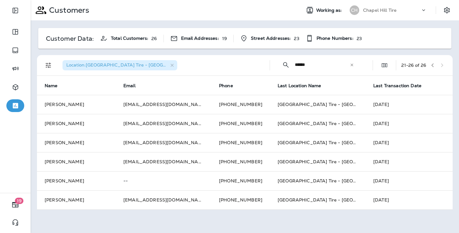
click at [434, 65] on icon "button" at bounding box center [432, 65] width 4 height 4
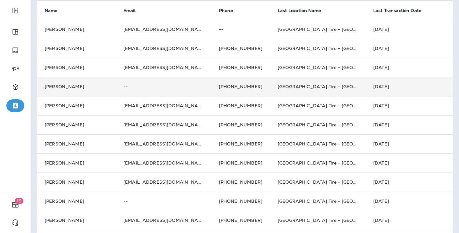
scroll to position [98, 0]
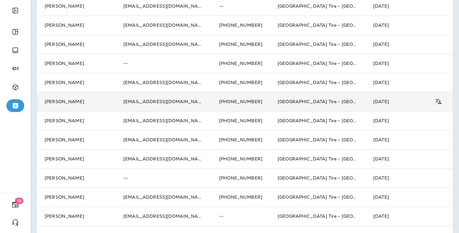
click at [431, 96] on td at bounding box center [438, 101] width 28 height 19
click at [435, 98] on icon "Customer Details" at bounding box center [438, 102] width 8 height 8
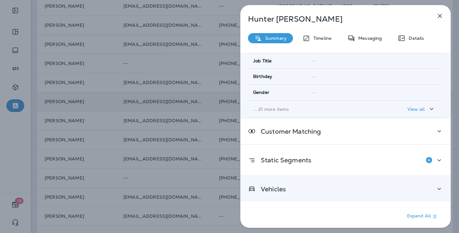
click at [379, 185] on div "Vehicles" at bounding box center [345, 189] width 195 height 8
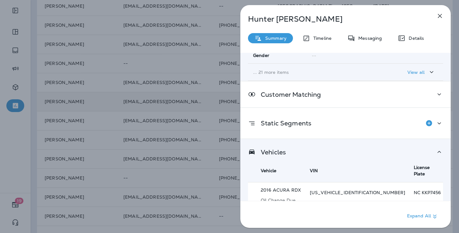
scroll to position [164, 0]
drag, startPoint x: 273, startPoint y: 184, endPoint x: 318, endPoint y: 183, distance: 45.3
click at [302, 188] on p "2016 ACURA RDX" at bounding box center [281, 190] width 41 height 5
copy p "ACURA RDX"
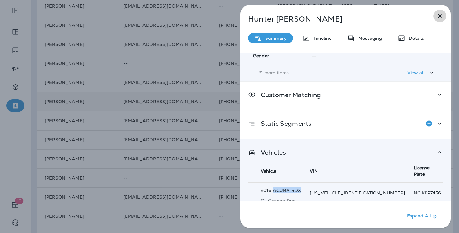
click at [442, 17] on icon "button" at bounding box center [440, 16] width 8 height 8
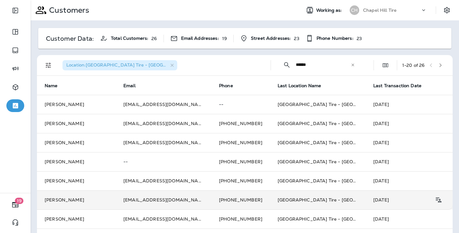
click at [300, 69] on input "******" at bounding box center [323, 64] width 55 height 17
type input "*"
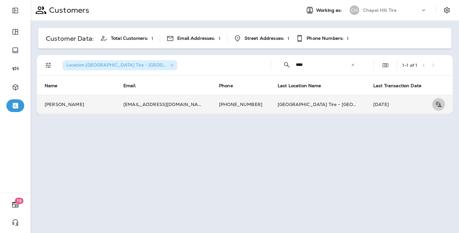
click at [439, 101] on icon "Customer Details" at bounding box center [438, 105] width 8 height 8
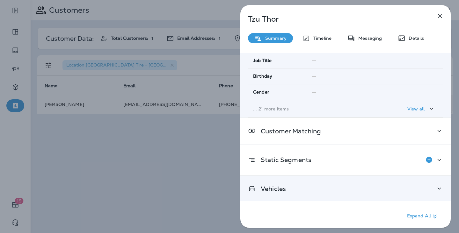
click at [393, 195] on div "Vehicles" at bounding box center [345, 189] width 210 height 26
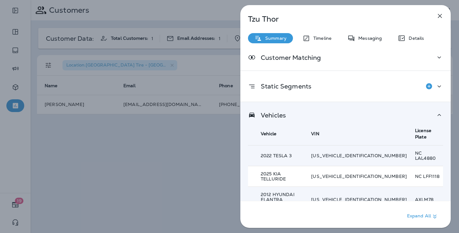
scroll to position [200, 0]
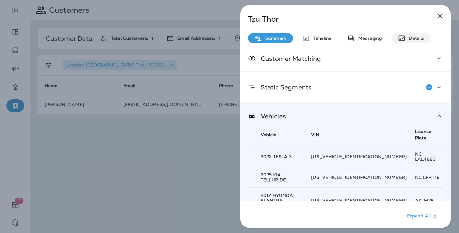
click at [418, 39] on p "Details" at bounding box center [414, 38] width 18 height 5
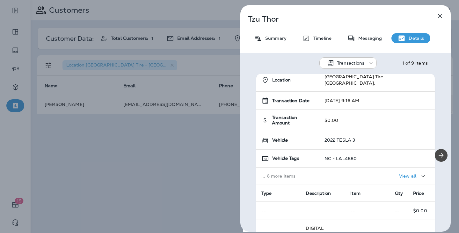
scroll to position [9, 0]
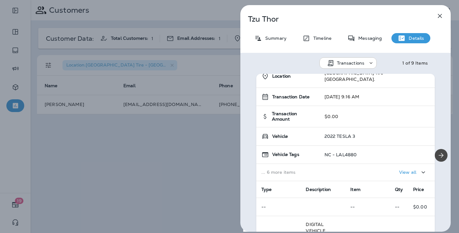
drag, startPoint x: 362, startPoint y: 128, endPoint x: 384, endPoint y: 129, distance: 21.4
click at [384, 134] on div "2022 TESLA 3" at bounding box center [376, 136] width 105 height 5
drag, startPoint x: 360, startPoint y: 128, endPoint x: 392, endPoint y: 128, distance: 31.6
click at [392, 134] on div "2022 TESLA 3" at bounding box center [376, 136] width 105 height 5
click at [436, 12] on icon "button" at bounding box center [440, 16] width 8 height 8
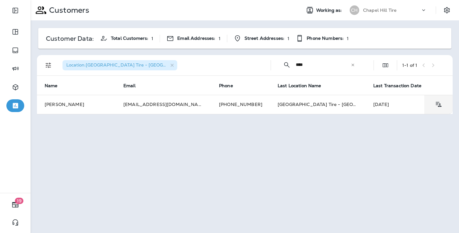
click at [310, 63] on input "***" at bounding box center [323, 64] width 55 height 17
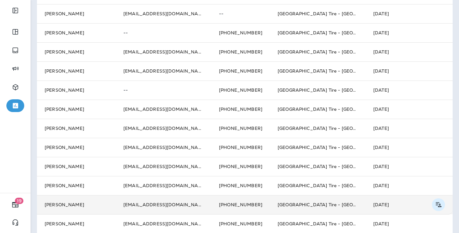
scroll to position [224, 0]
click at [440, 203] on icon "Customer Details" at bounding box center [439, 205] width 6 height 5
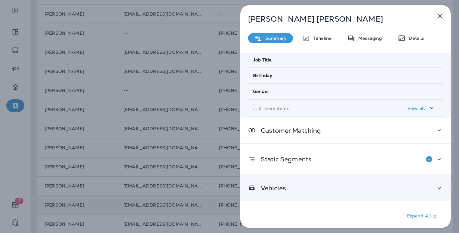
click at [312, 191] on div "Vehicles" at bounding box center [345, 188] width 195 height 8
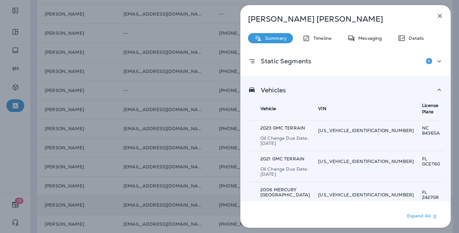
scroll to position [226, 0]
click at [406, 37] on p "Details" at bounding box center [414, 38] width 18 height 5
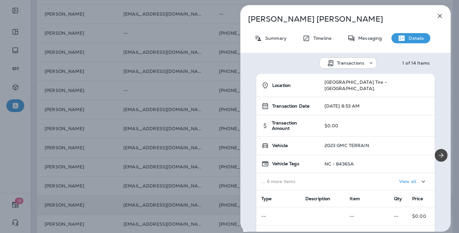
drag, startPoint x: 359, startPoint y: 138, endPoint x: 402, endPoint y: 139, distance: 42.7
click at [402, 143] on div "2023 GMC TERRAIN" at bounding box center [376, 145] width 105 height 5
click at [445, 17] on button "button" at bounding box center [440, 16] width 13 height 13
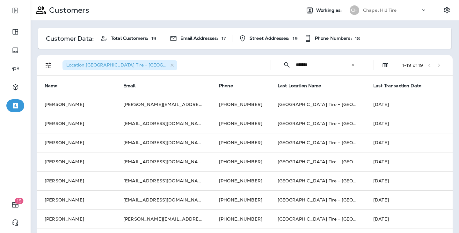
click at [310, 61] on input "*******" at bounding box center [323, 64] width 55 height 17
click at [310, 62] on input "*******" at bounding box center [323, 64] width 55 height 17
click at [321, 65] on input "*****" at bounding box center [323, 64] width 55 height 17
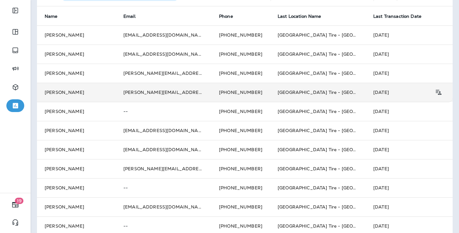
scroll to position [70, 0]
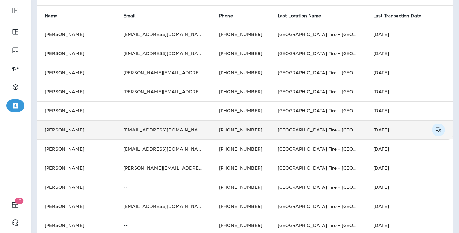
click at [438, 126] on icon "Customer Details" at bounding box center [438, 130] width 8 height 8
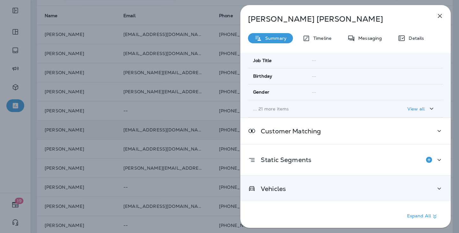
click at [435, 187] on icon at bounding box center [439, 189] width 8 height 8
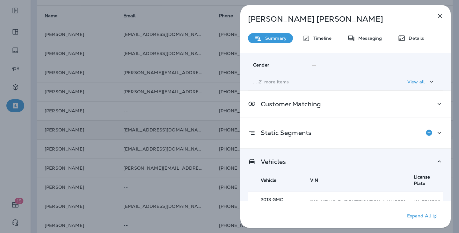
scroll to position [154, 0]
drag, startPoint x: 272, startPoint y: 192, endPoint x: 310, endPoint y: 193, distance: 37.9
click at [302, 198] on p "2013 GMC ACADIA" at bounding box center [281, 203] width 41 height 10
copy p "GMC ACADIA"
click at [442, 12] on icon "button" at bounding box center [440, 16] width 8 height 8
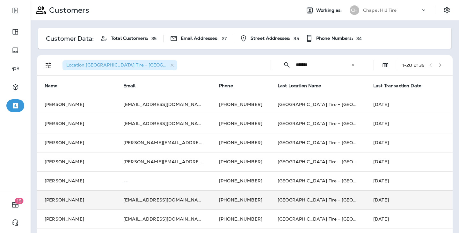
click at [305, 66] on input "******" at bounding box center [323, 64] width 55 height 17
type input "*******"
